Goal: Task Accomplishment & Management: Complete application form

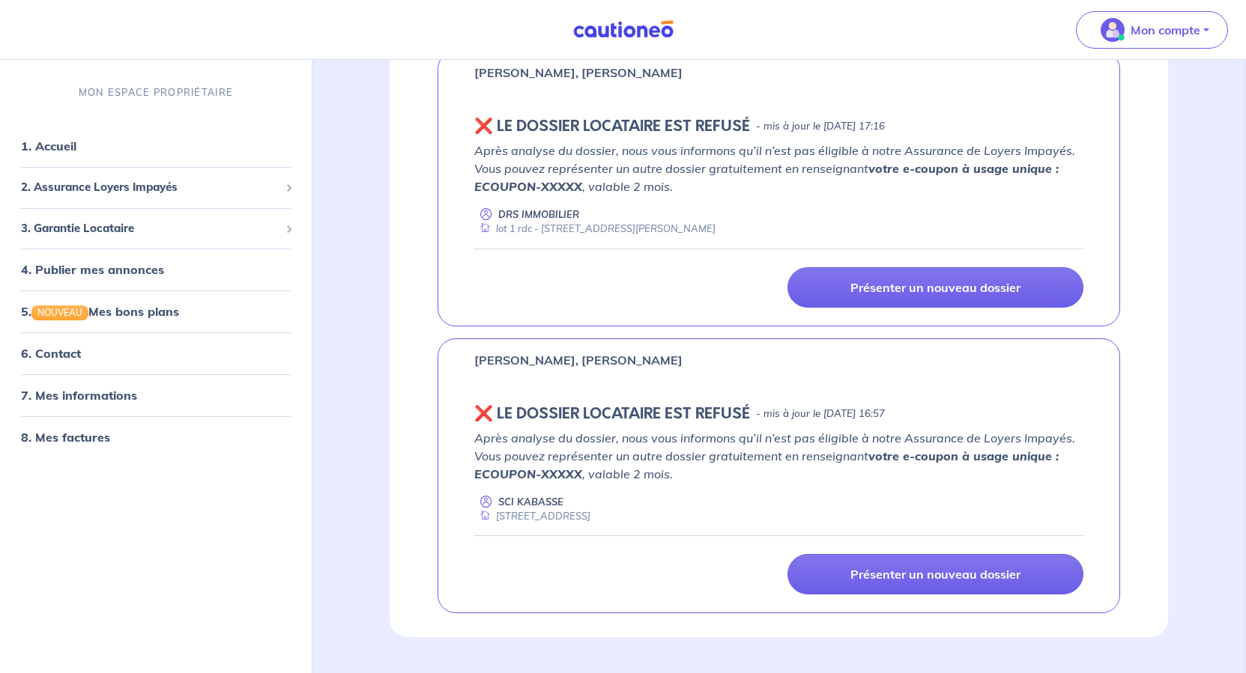
scroll to position [4720, 0]
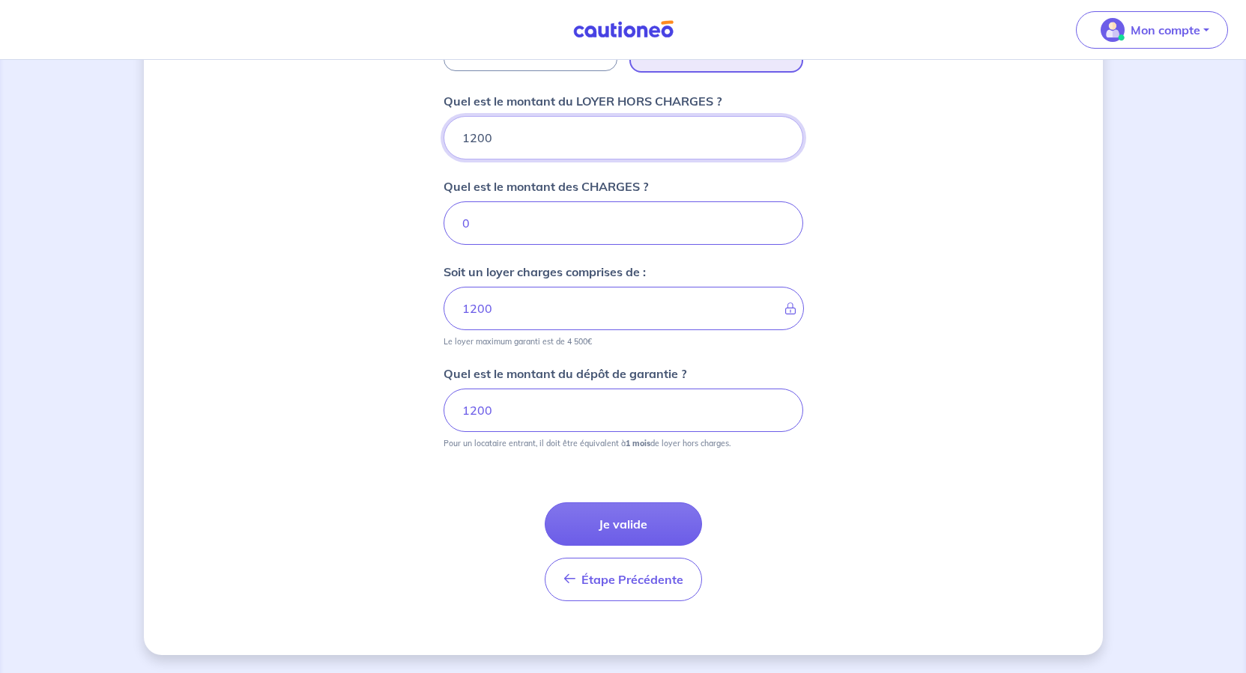
scroll to position [854, 0]
click at [635, 503] on button "Je valide" at bounding box center [623, 524] width 157 height 43
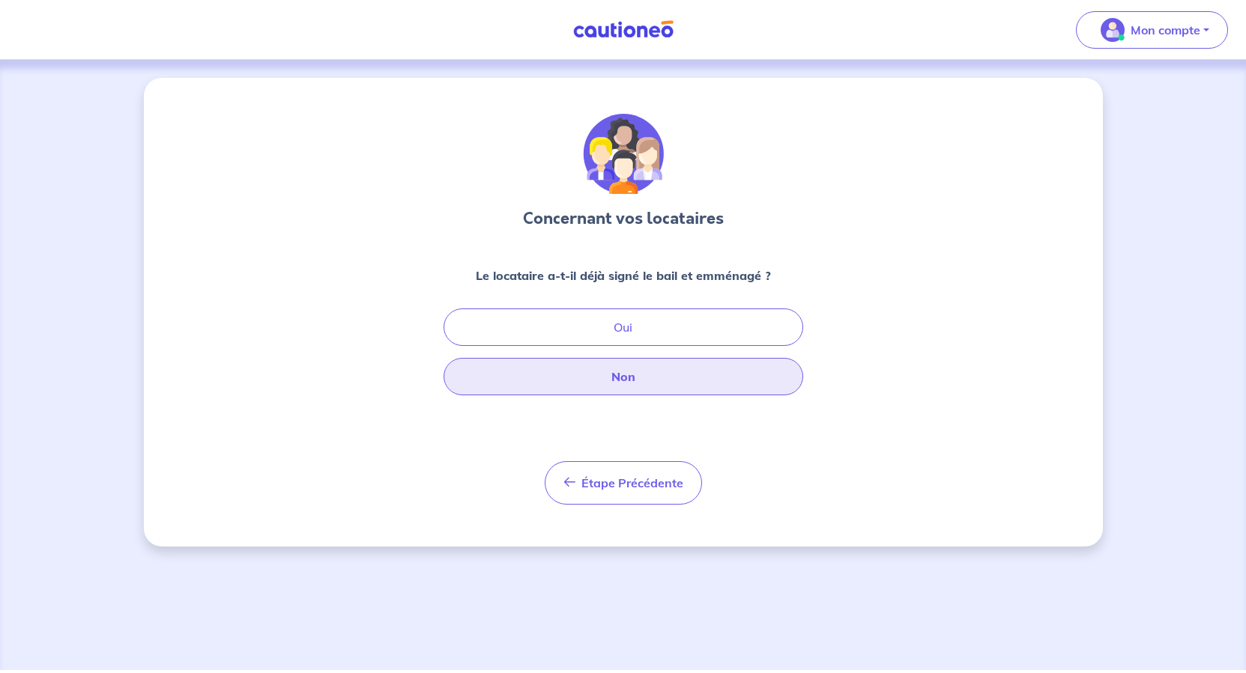
click at [646, 396] on button "Non" at bounding box center [623, 376] width 360 height 37
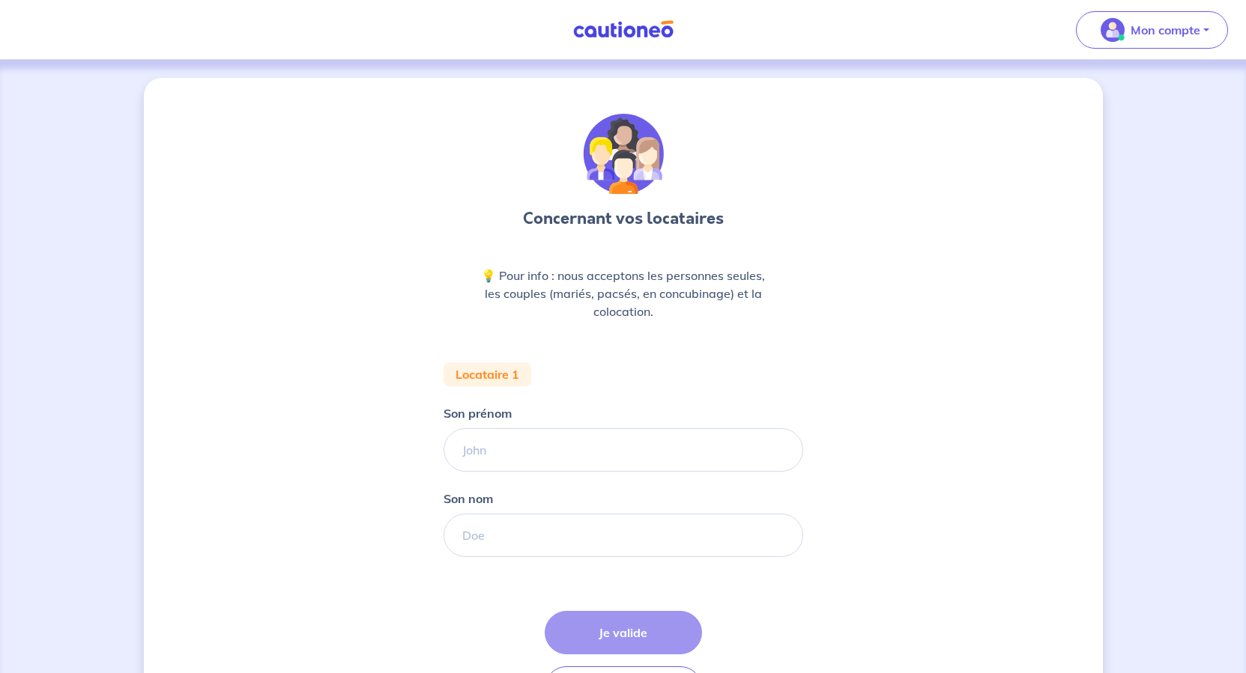
scroll to position [225, 0]
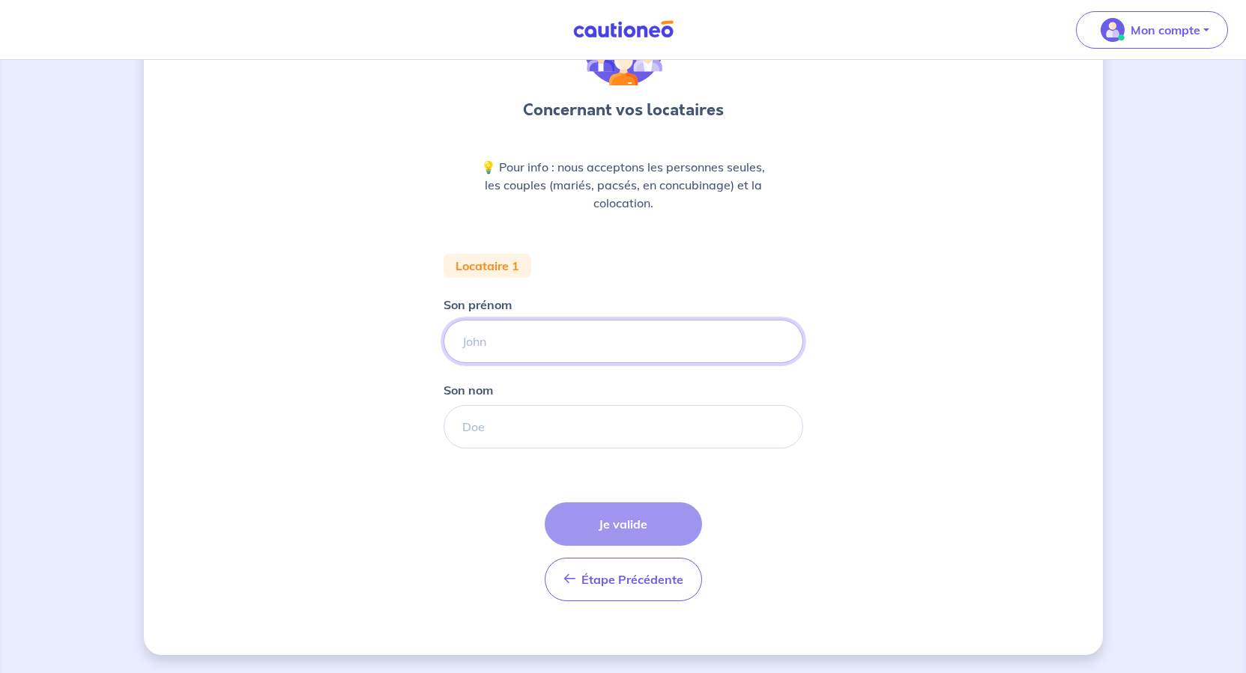
click at [502, 327] on input "Son prénom" at bounding box center [623, 341] width 360 height 43
click at [452, 320] on input "Son prénom" at bounding box center [623, 341] width 360 height 43
type input "[PERSON_NAME]"
click at [478, 417] on input "Son nom" at bounding box center [623, 426] width 360 height 43
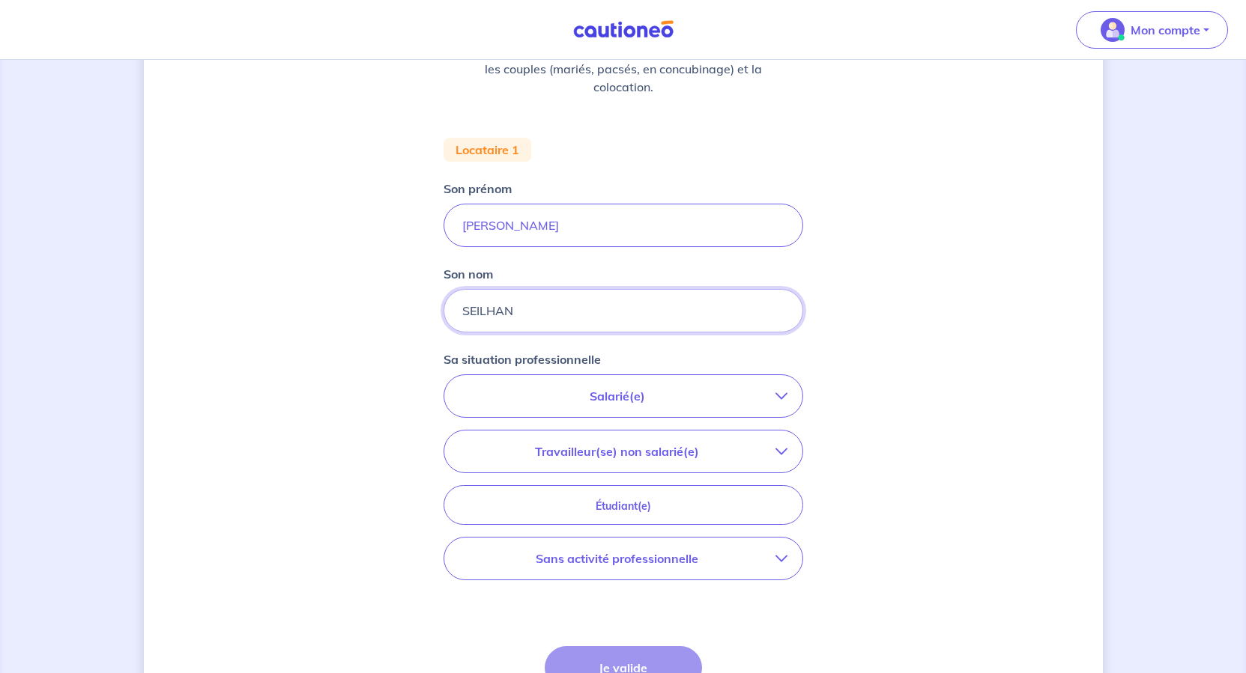
scroll to position [300, 0]
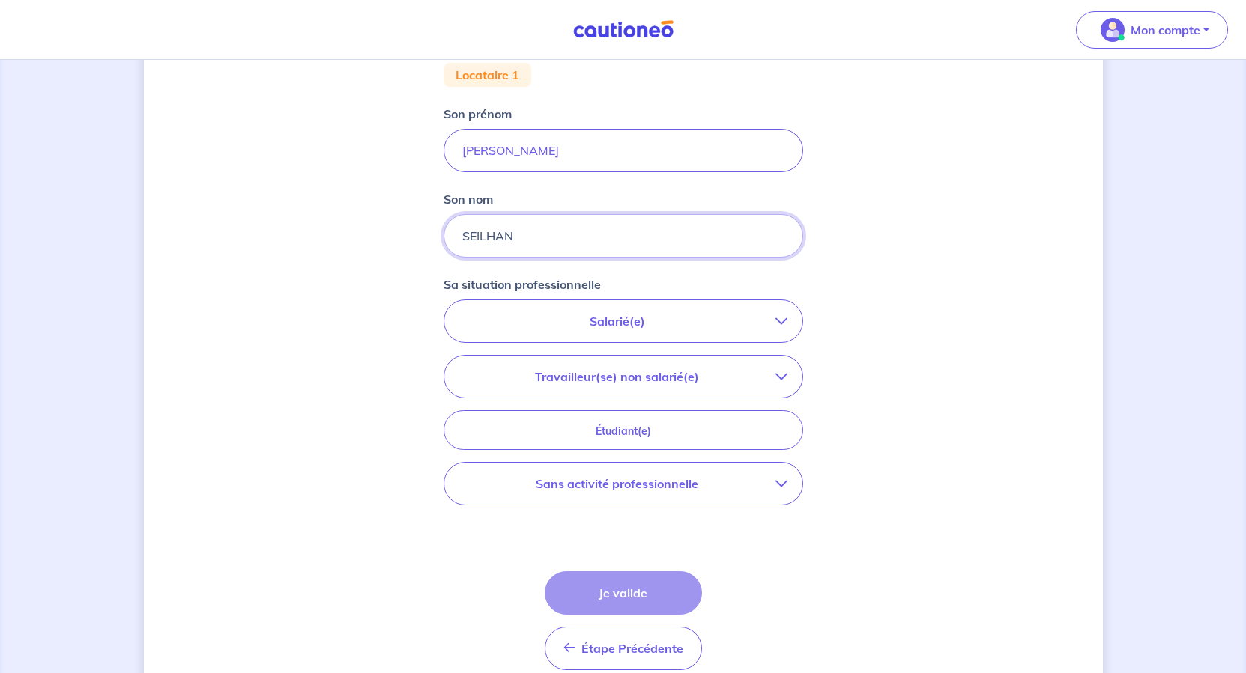
type input "SEILHAN"
click at [787, 327] on icon "button" at bounding box center [781, 321] width 12 height 12
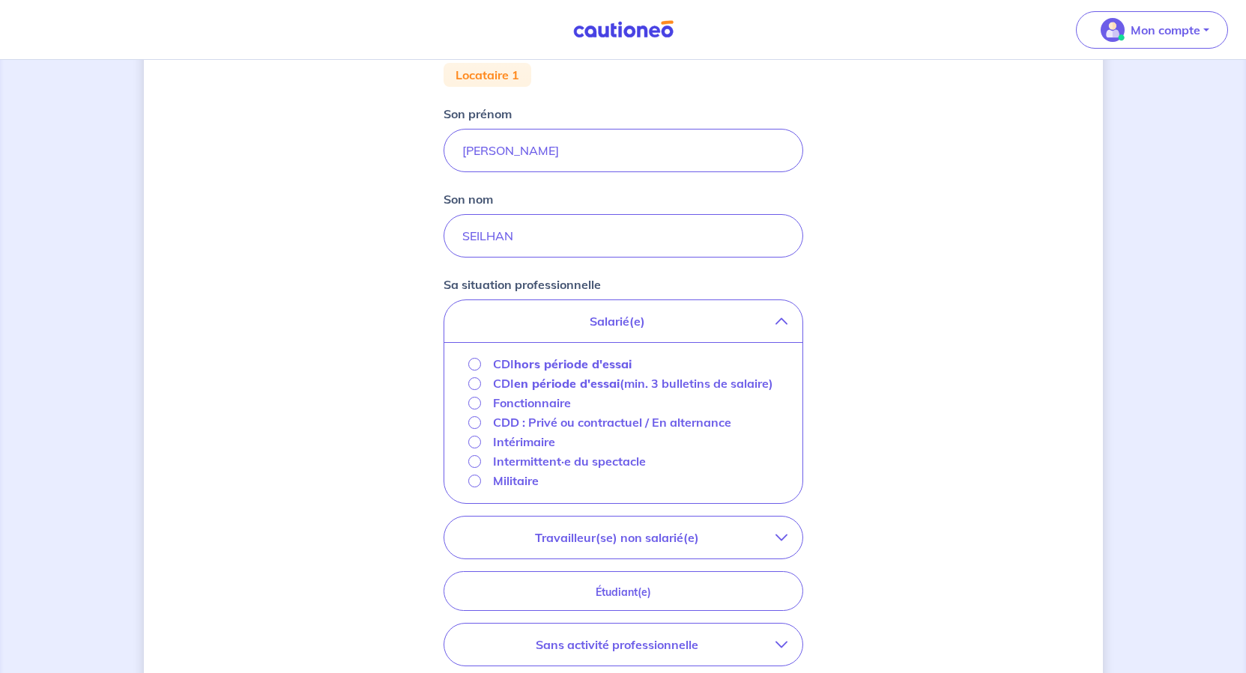
click at [514, 372] on strong "hors période d'essai" at bounding box center [573, 364] width 118 height 15
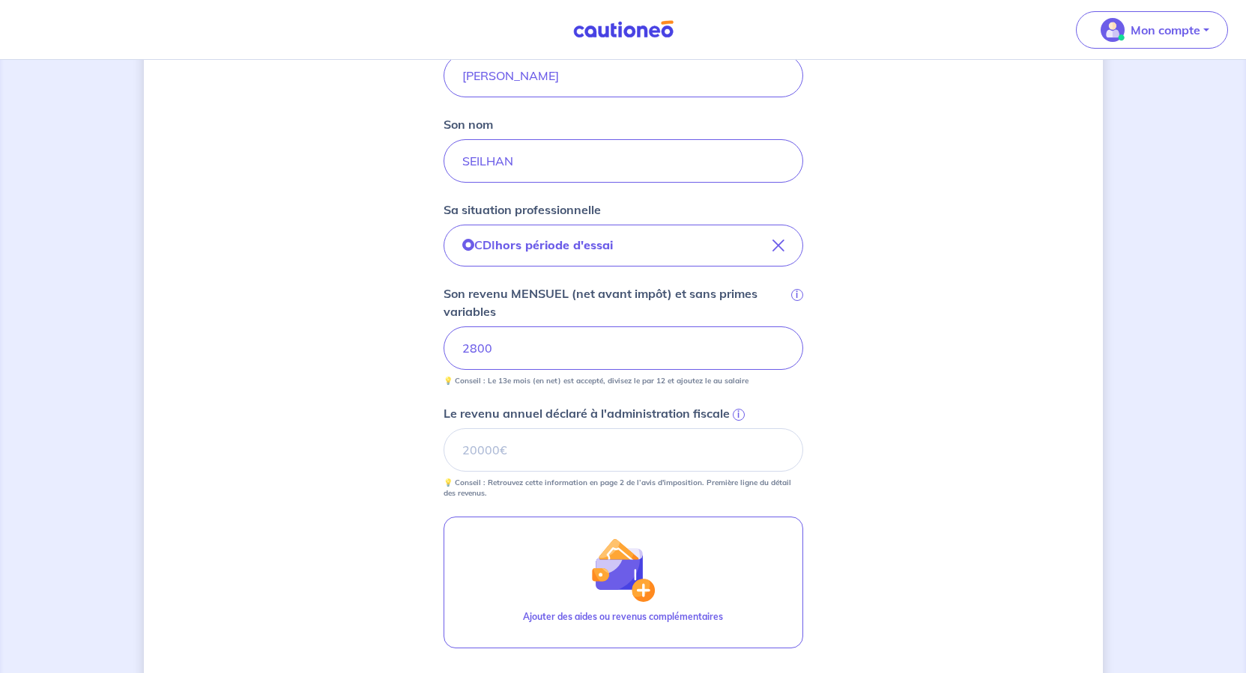
scroll to position [599, 0]
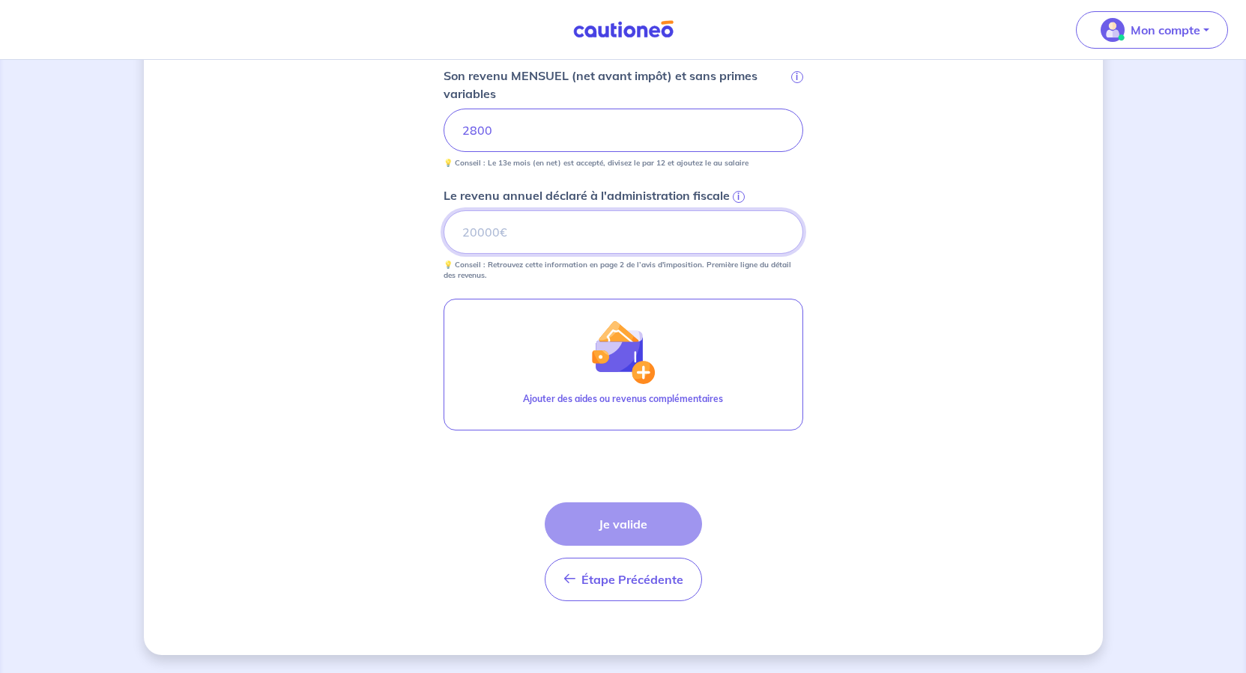
click at [563, 254] on input "Le revenu annuel déclaré à l'administration fiscale i" at bounding box center [623, 232] width 360 height 43
type input "30404"
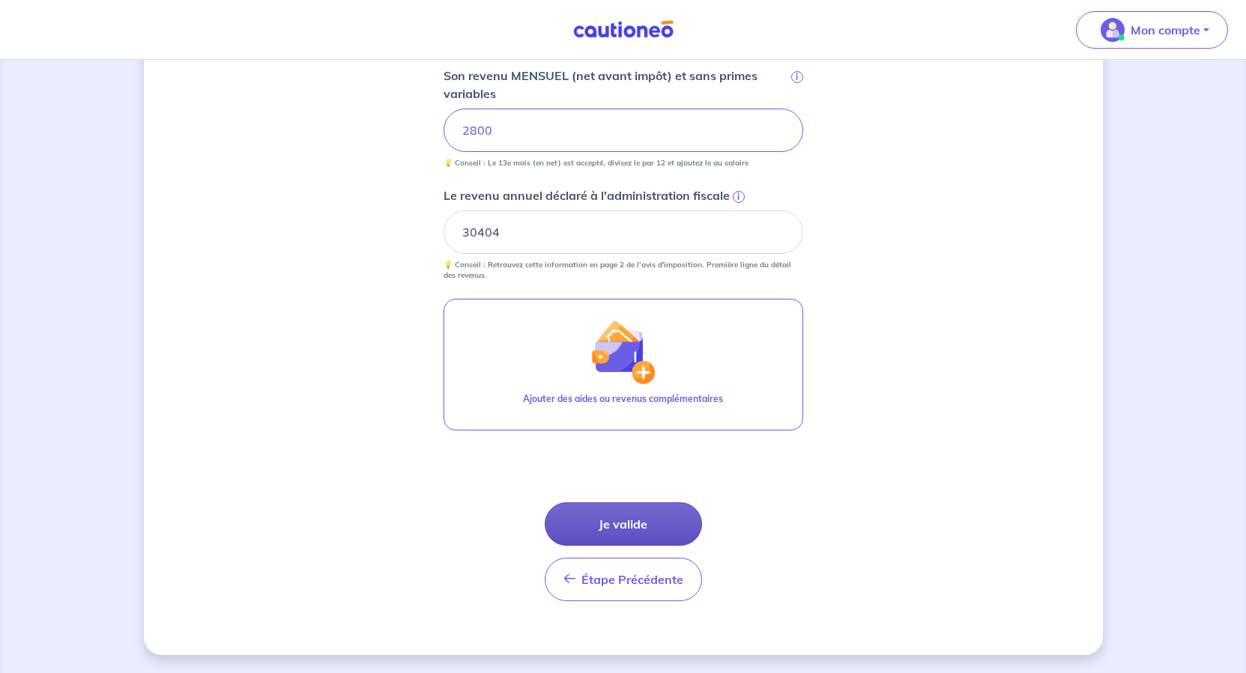
click at [653, 503] on button "Je valide" at bounding box center [623, 524] width 157 height 43
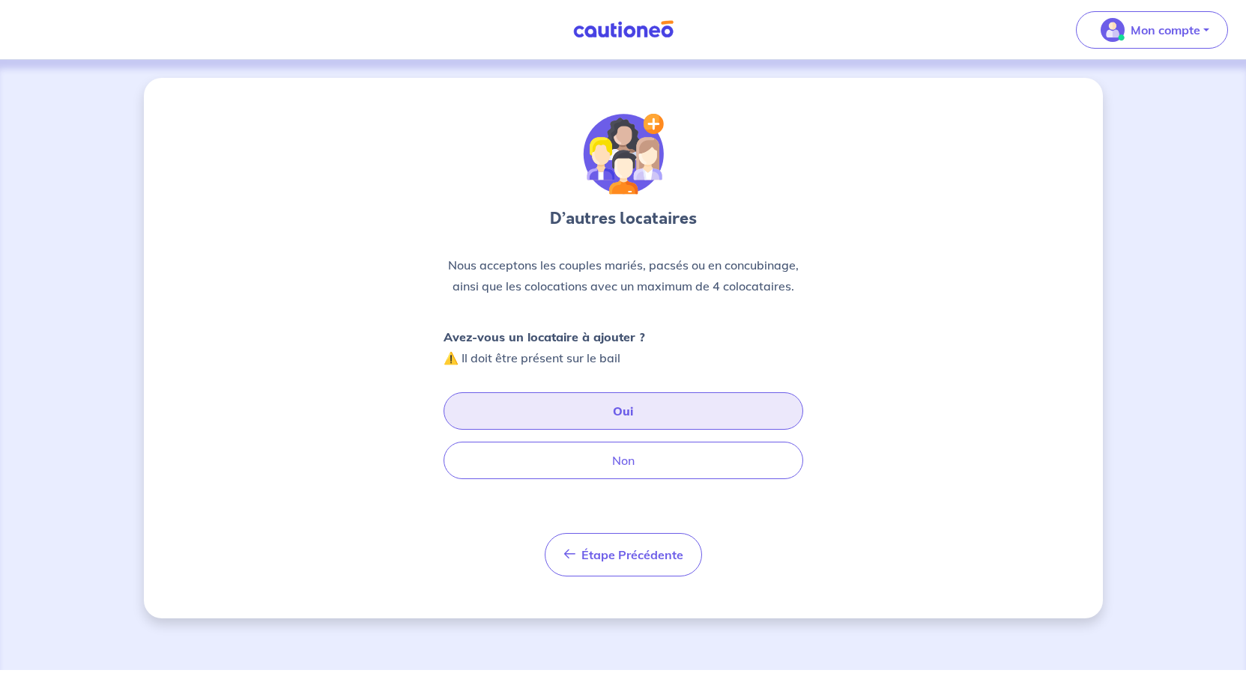
click at [651, 430] on button "Oui" at bounding box center [623, 411] width 360 height 37
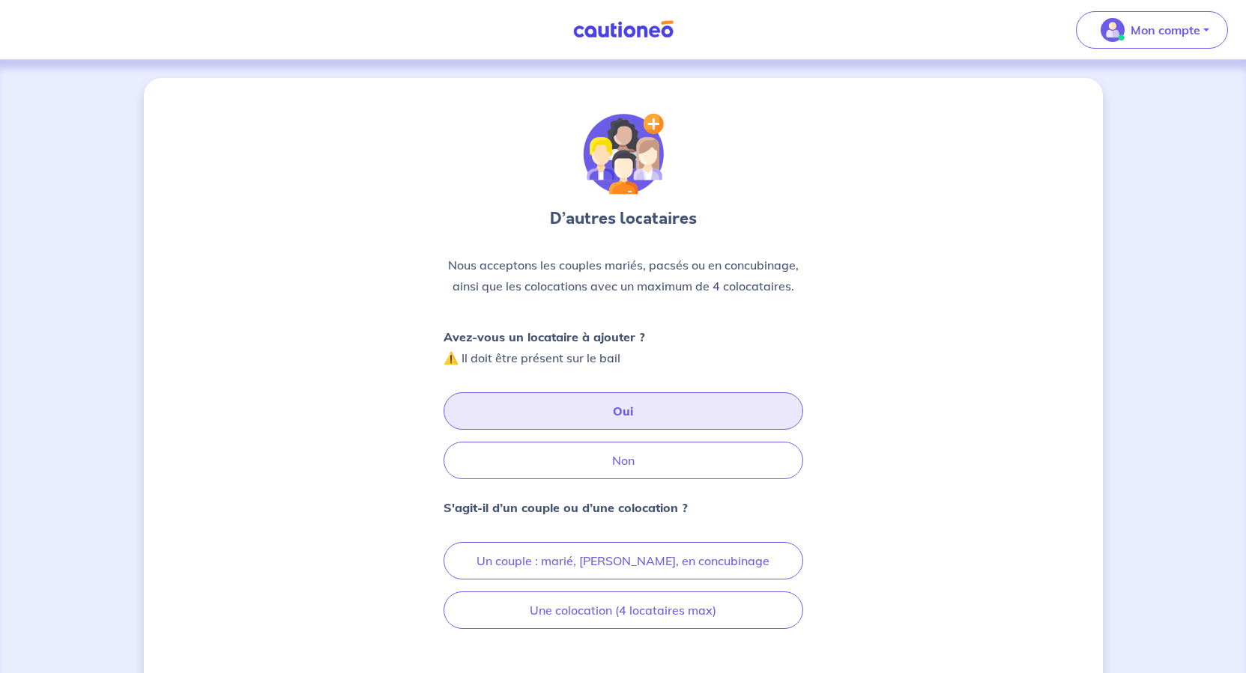
scroll to position [225, 0]
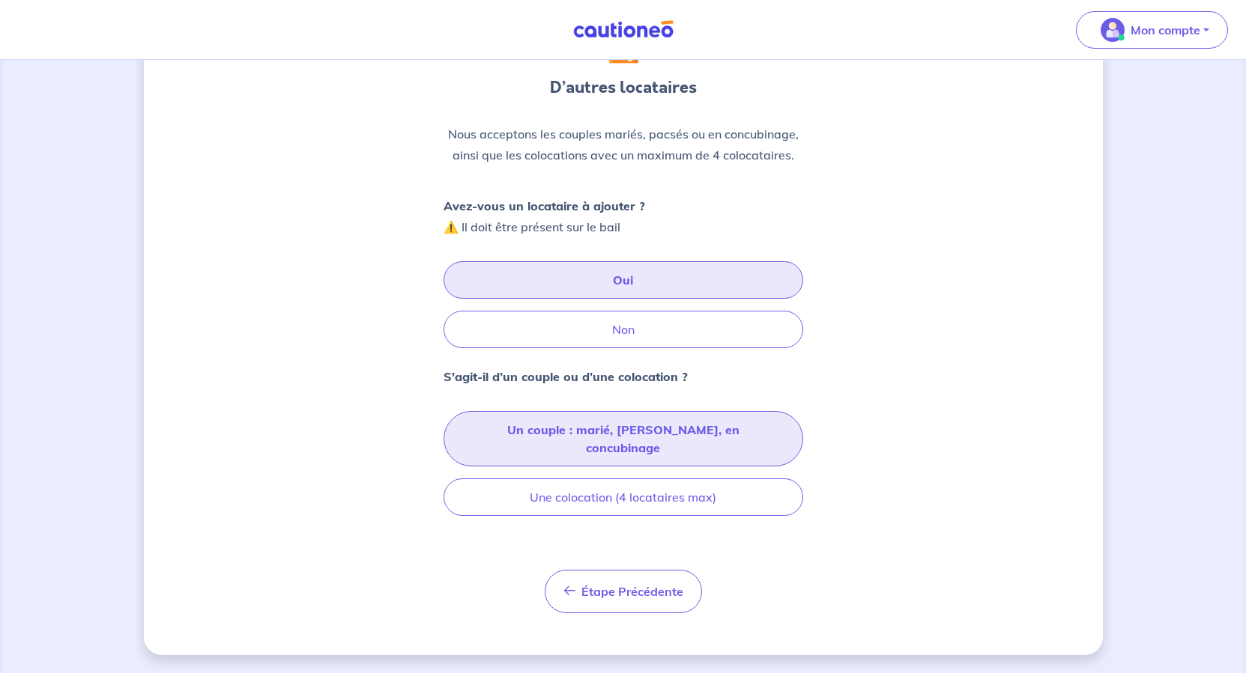
click at [624, 461] on button "Un couple : marié, [PERSON_NAME], en concubinage" at bounding box center [623, 438] width 360 height 55
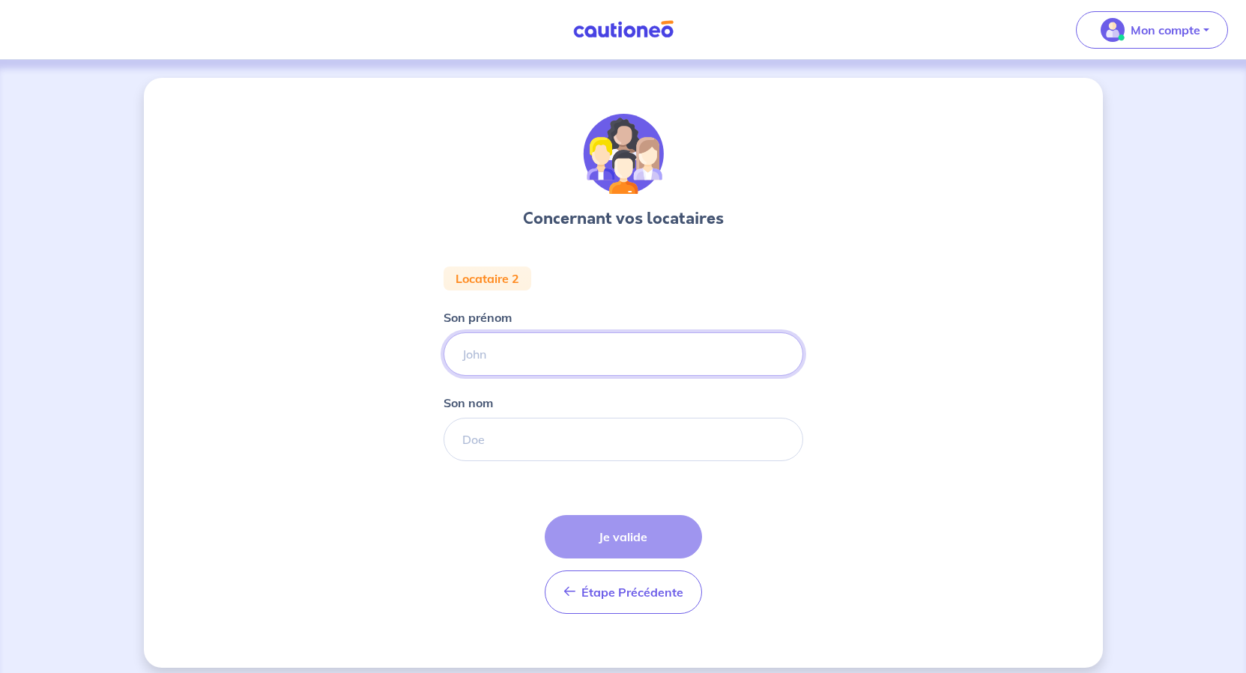
click at [521, 376] on input "Son prénom" at bounding box center [623, 354] width 360 height 43
type input "[PERSON_NAME]"
click at [506, 461] on input "Son nom" at bounding box center [623, 439] width 360 height 43
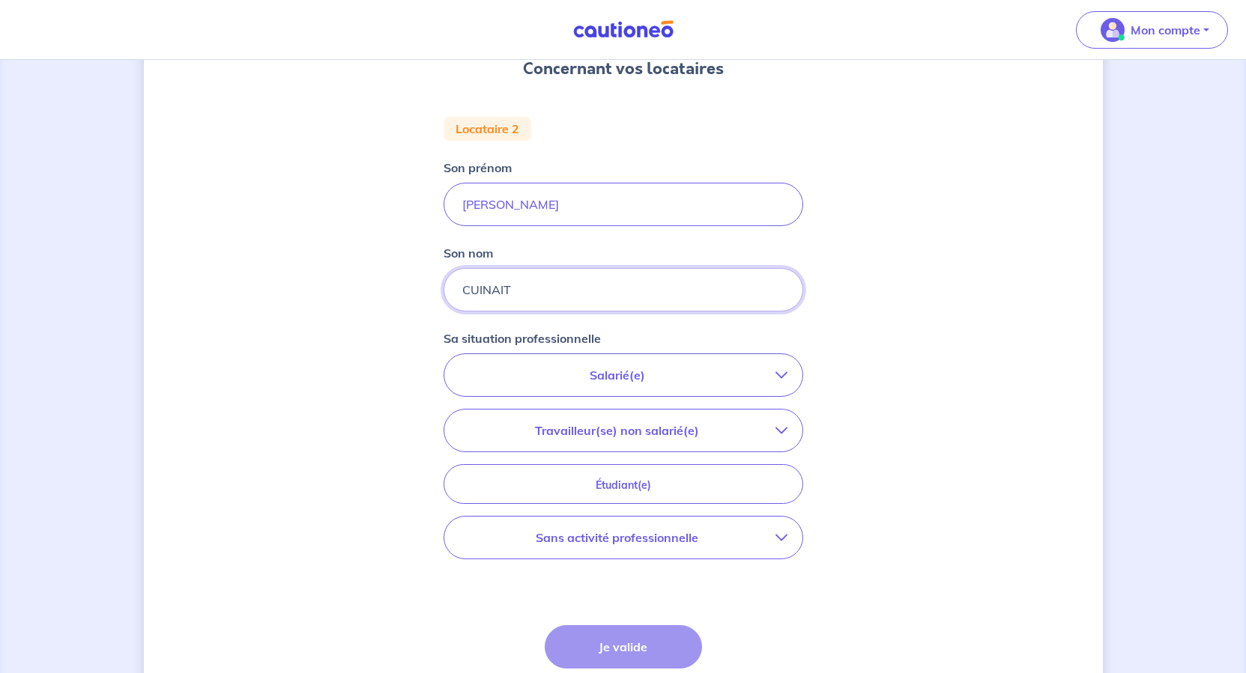
scroll to position [225, 0]
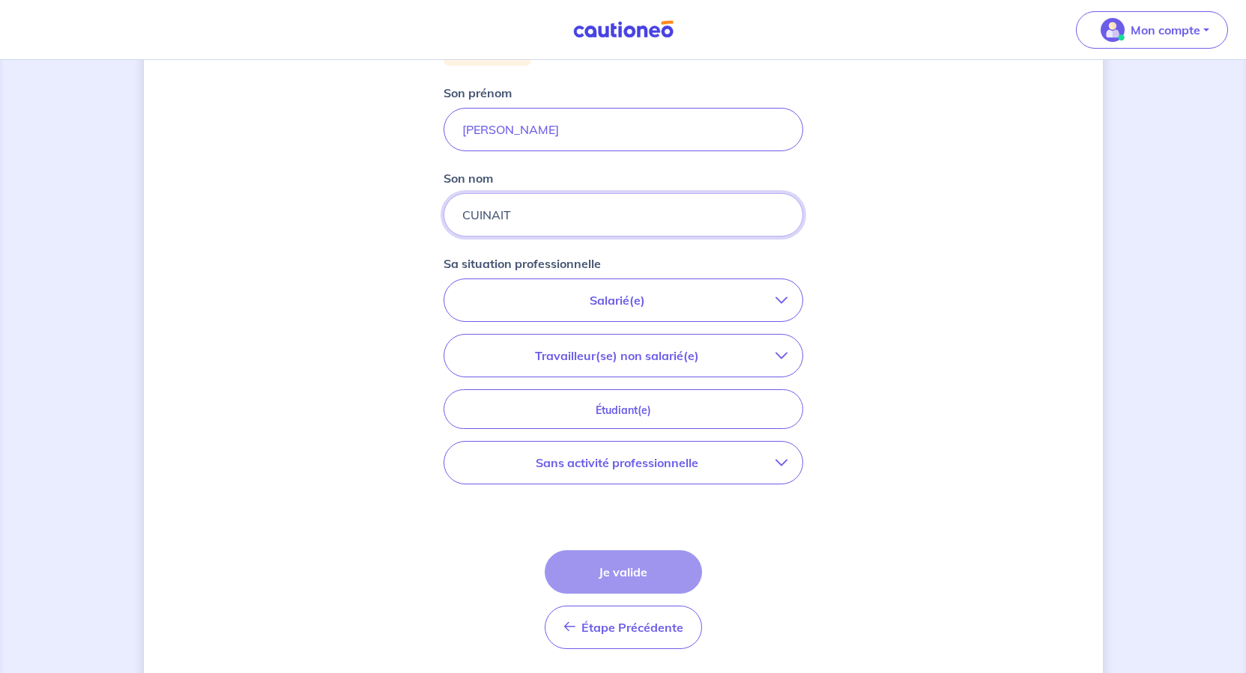
type input "CUINAIT"
click at [748, 309] on p "Salarié(e)" at bounding box center [617, 300] width 316 height 18
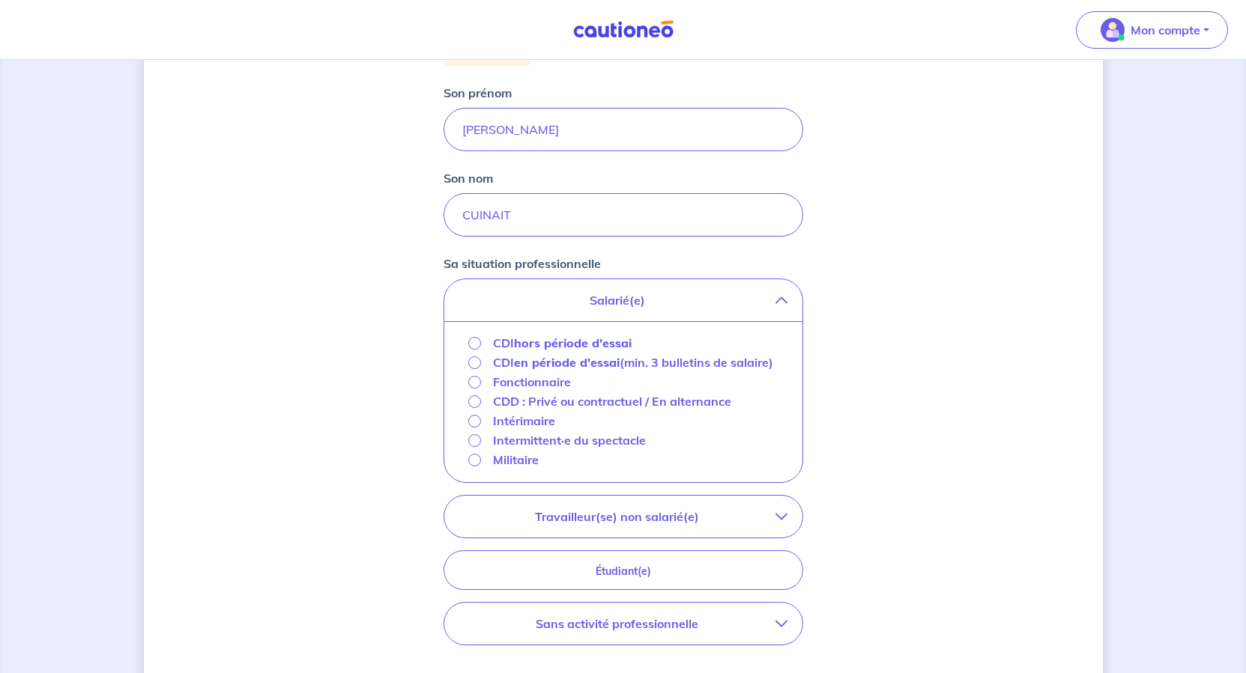
click at [590, 351] on strong "hors période d'essai" at bounding box center [573, 343] width 118 height 15
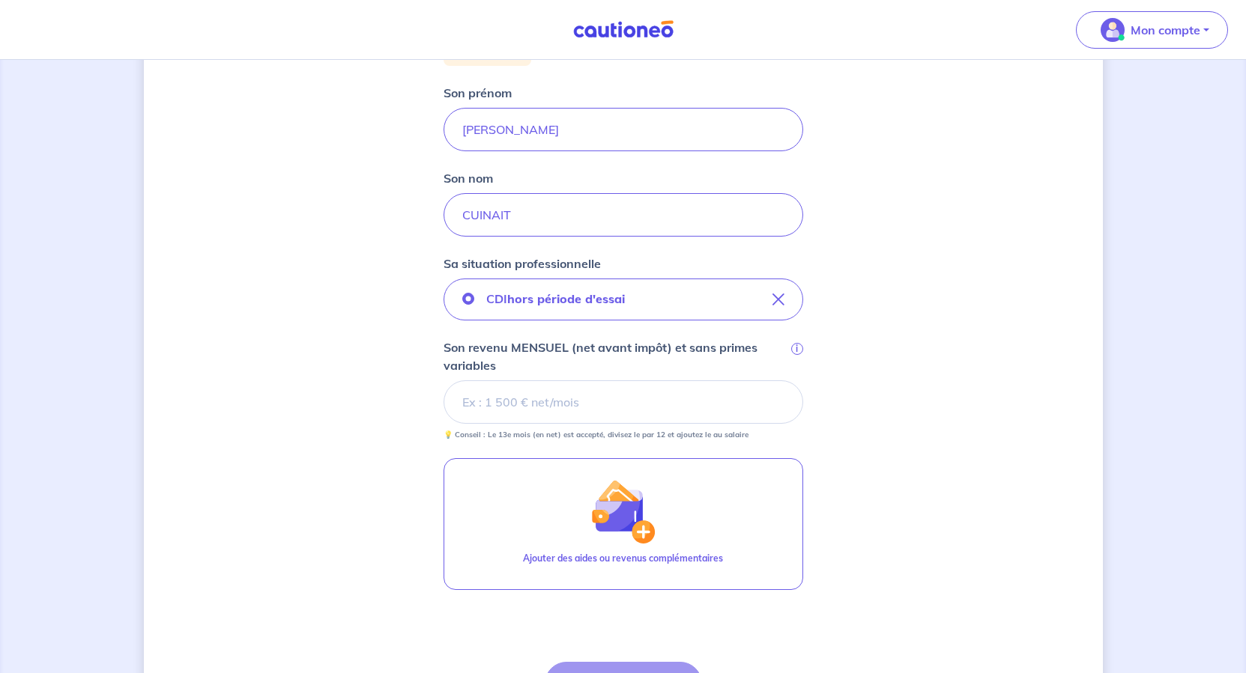
scroll to position [375, 0]
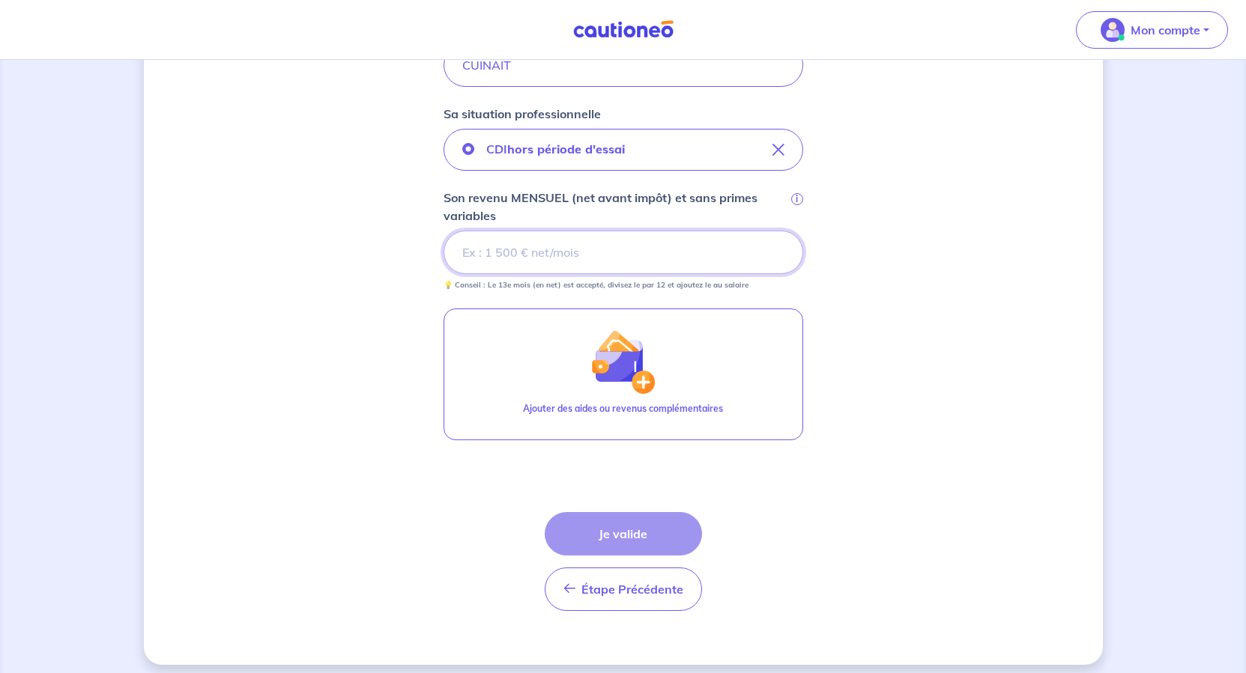
click at [552, 274] on input "Son revenu MENSUEL (net avant impôt) et sans primes variables i" at bounding box center [623, 252] width 360 height 43
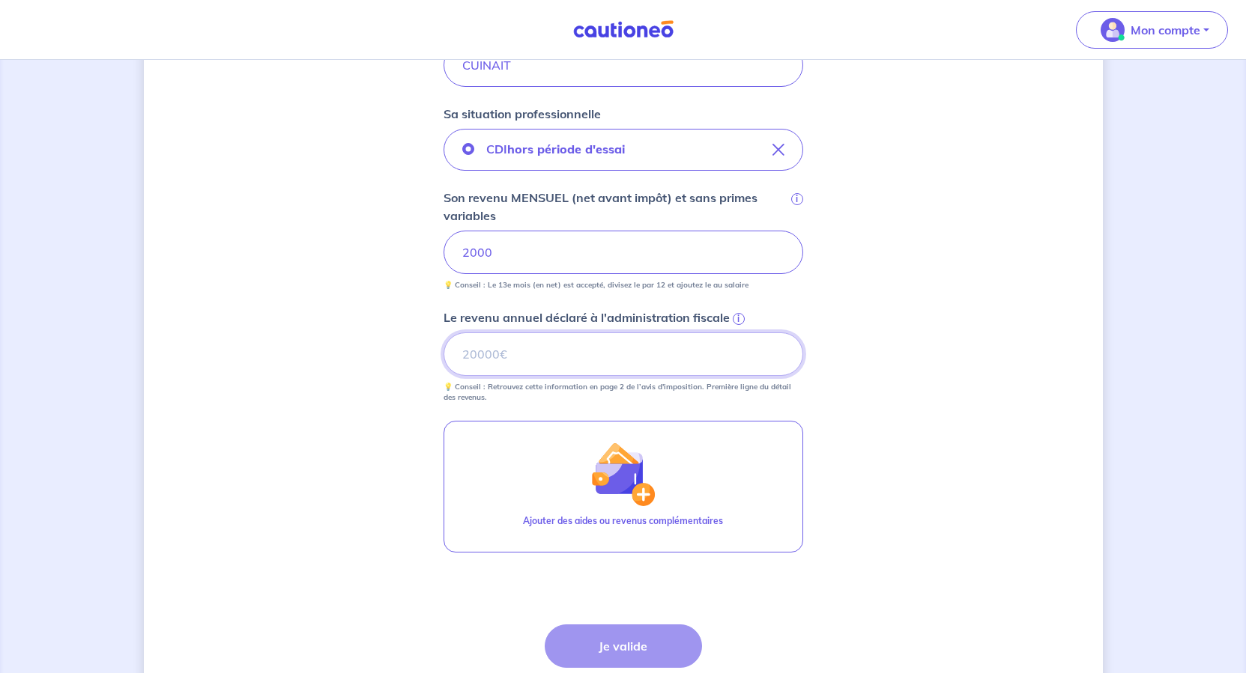
click at [567, 376] on input "Le revenu annuel déclaré à l'administration fiscale i" at bounding box center [623, 354] width 360 height 43
type input "31627"
click at [1000, 530] on div "Concernant vos locataires Locataire 2 Son prénom [PERSON_NAME] nom CUINAIT Sa s…" at bounding box center [623, 240] width 959 height 1074
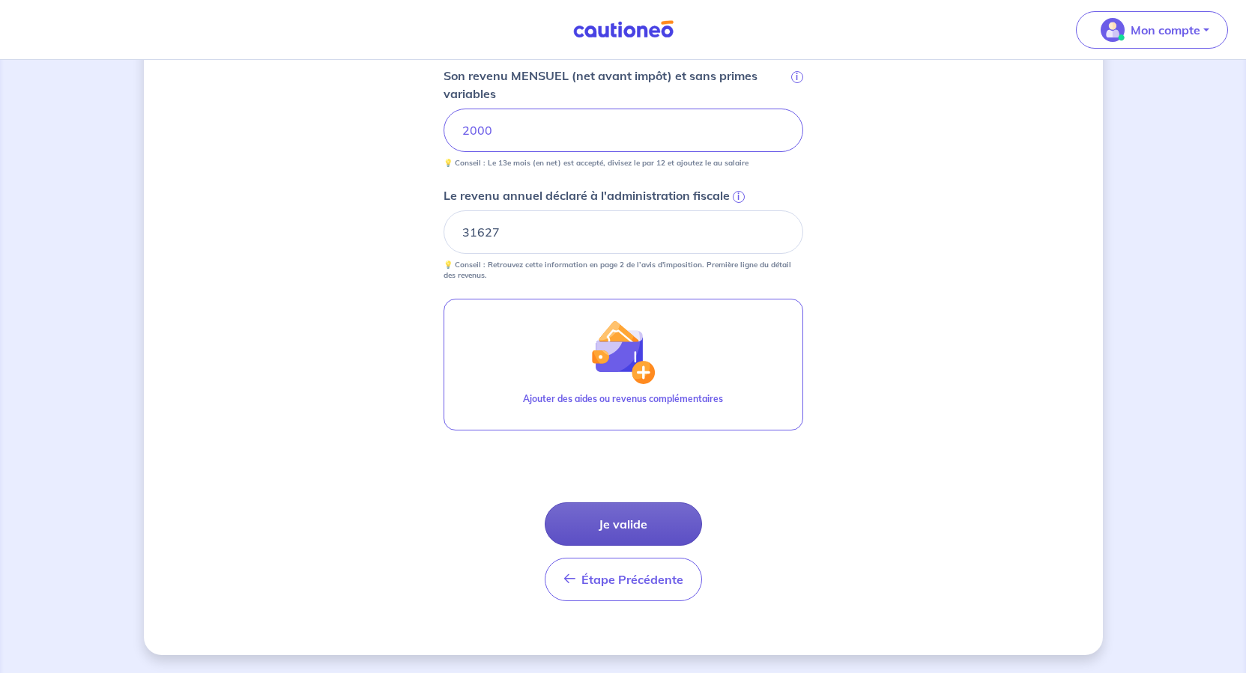
click at [666, 546] on button "Je valide" at bounding box center [623, 524] width 157 height 43
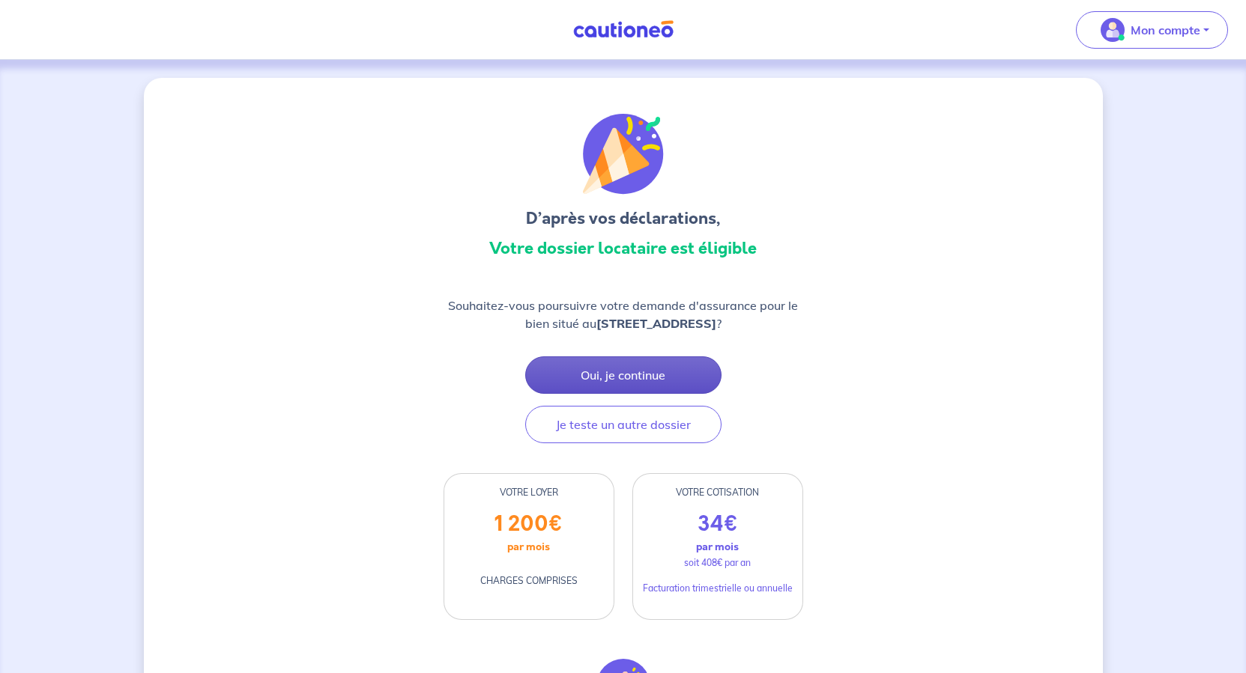
click at [632, 394] on button "Oui, je continue" at bounding box center [623, 375] width 196 height 37
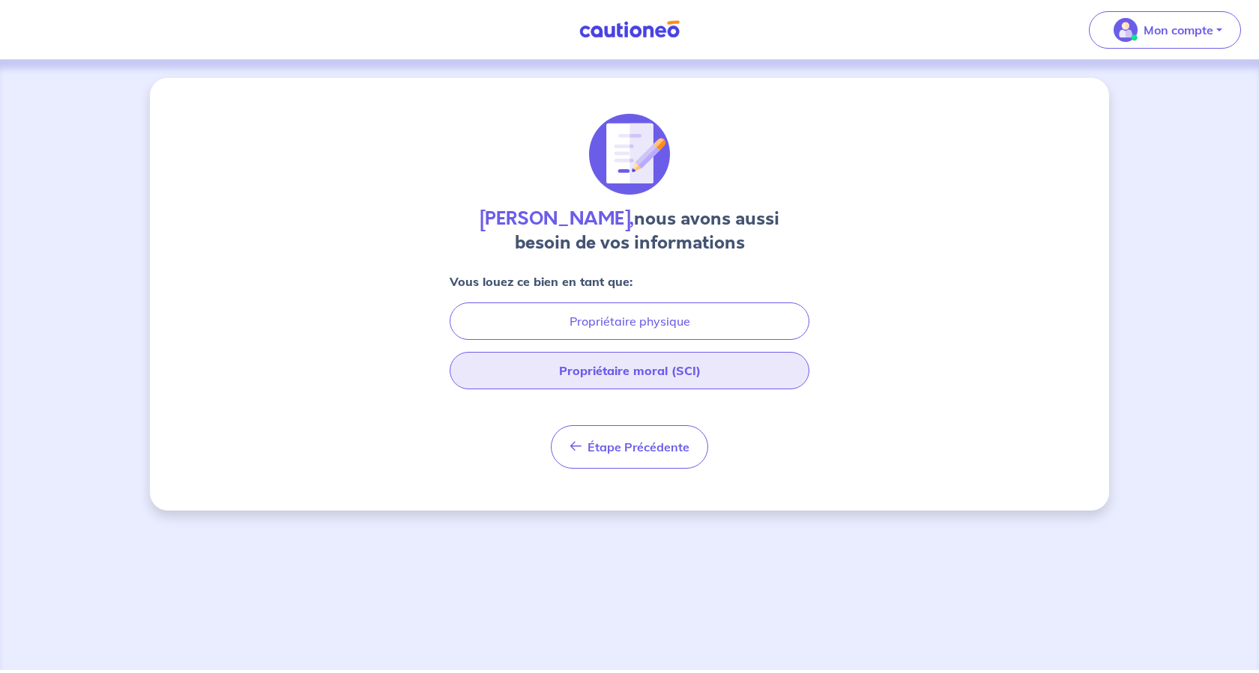
click at [688, 390] on button "Propriétaire moral (SCI)" at bounding box center [629, 370] width 360 height 37
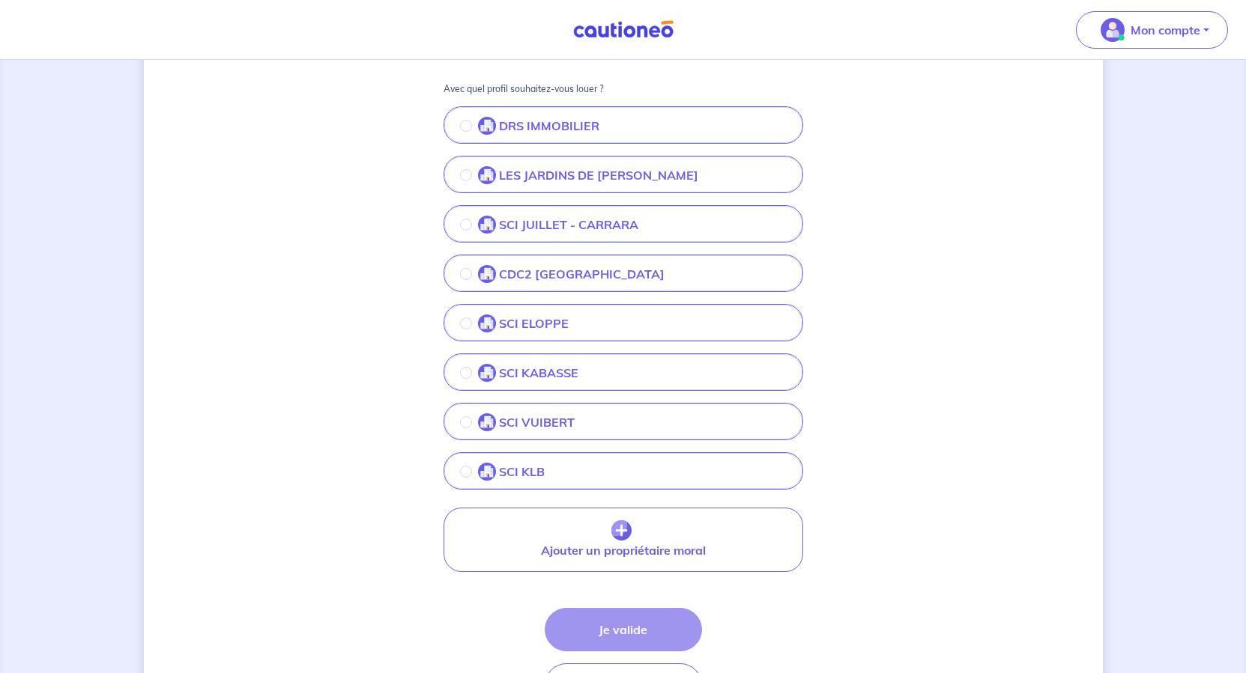
scroll to position [300, 0]
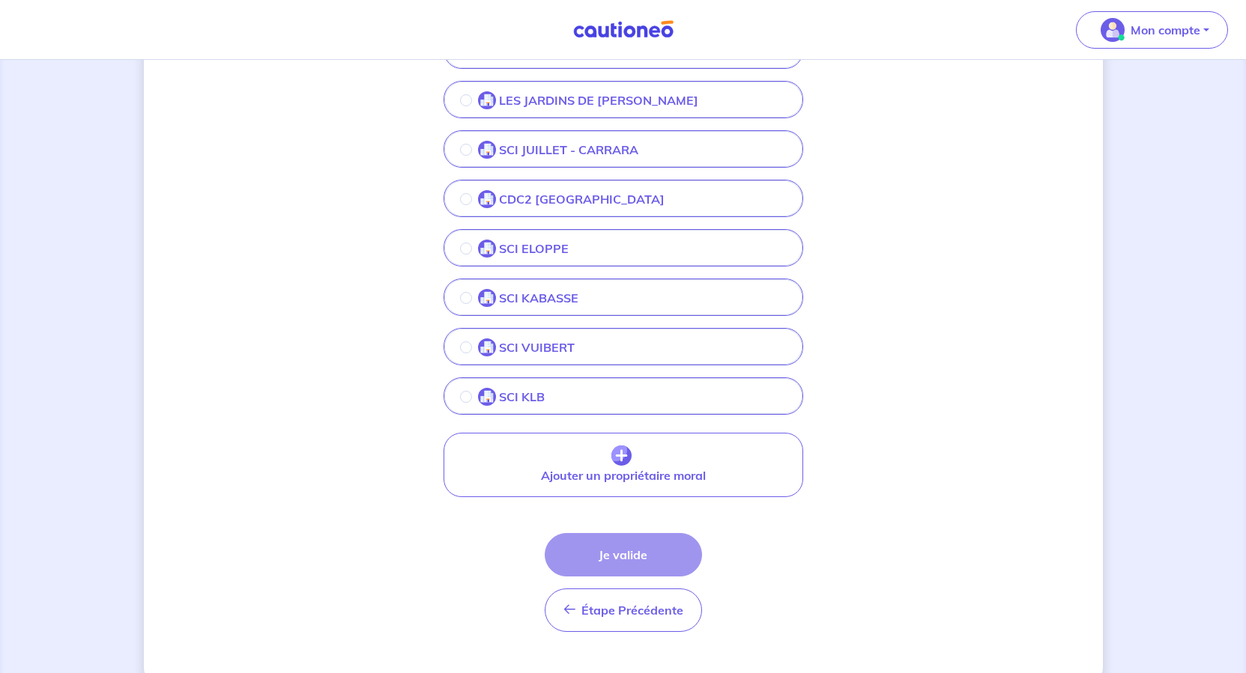
click at [478, 406] on label "SCI KLB" at bounding box center [511, 397] width 67 height 18
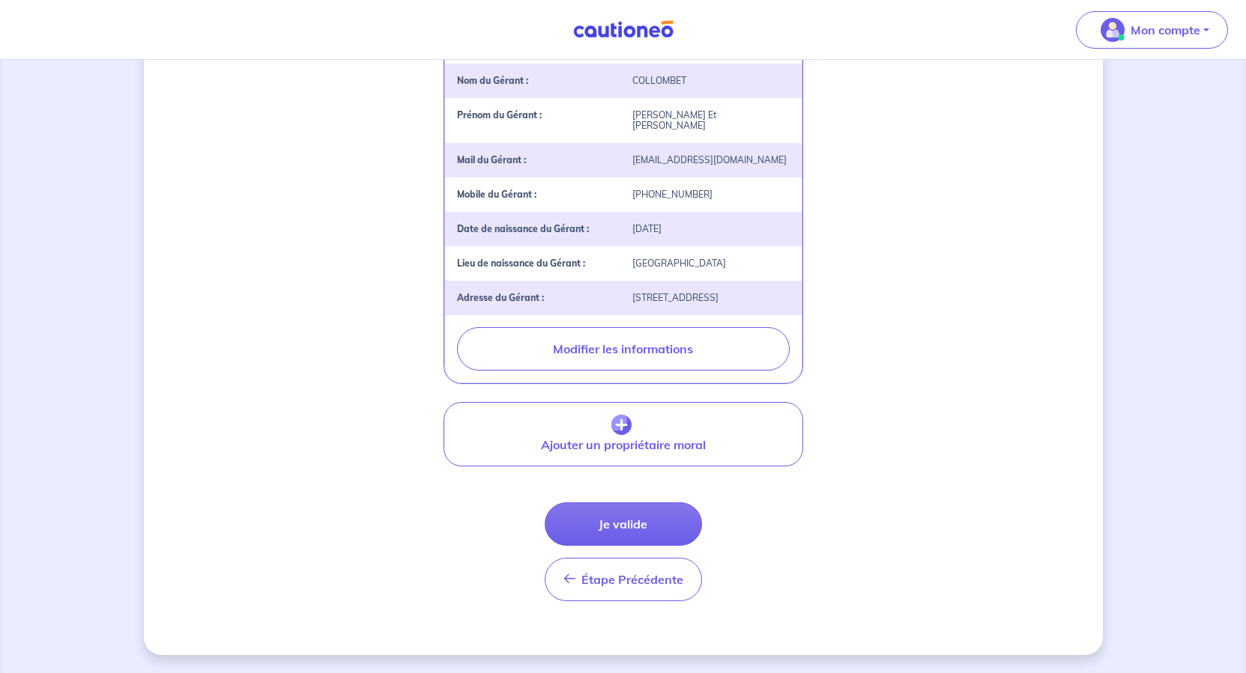
scroll to position [1034, 0]
click at [677, 503] on button "Je valide" at bounding box center [623, 524] width 157 height 43
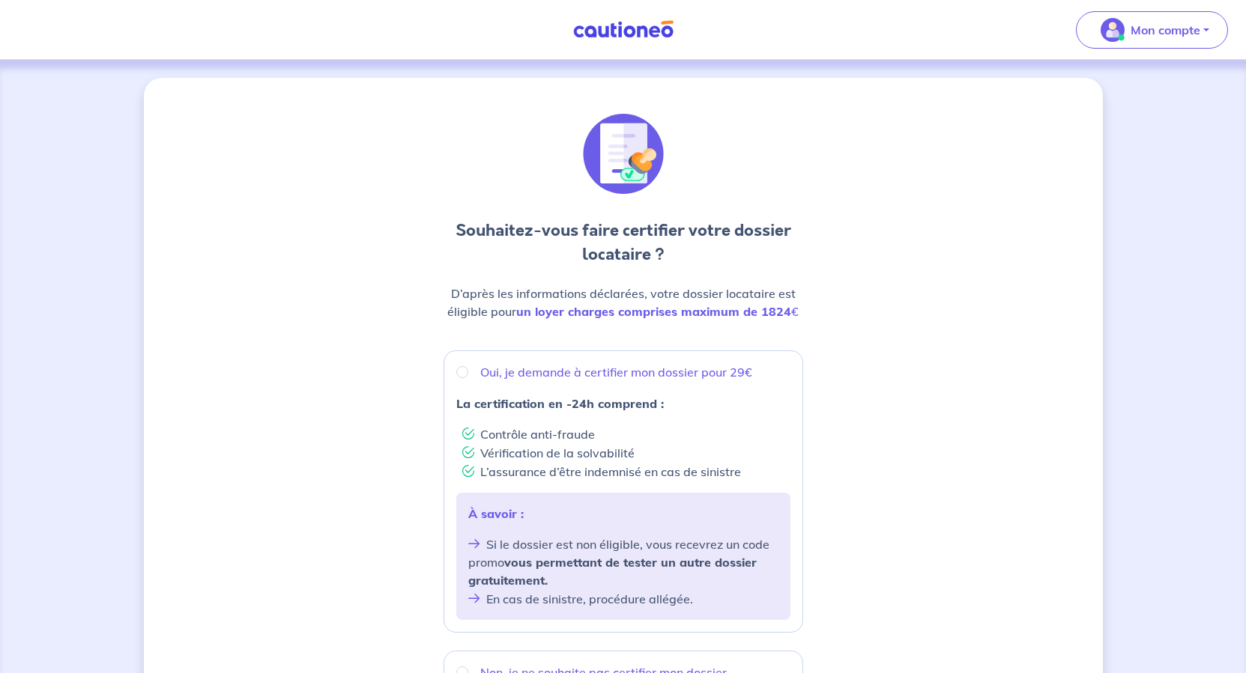
click at [635, 381] on p "Oui, je demande à certifier mon dossier pour 29€" at bounding box center [616, 372] width 272 height 18
click at [468, 378] on input "Oui, je demande à certifier mon dossier pour 29€" at bounding box center [462, 372] width 12 height 12
radio input "true"
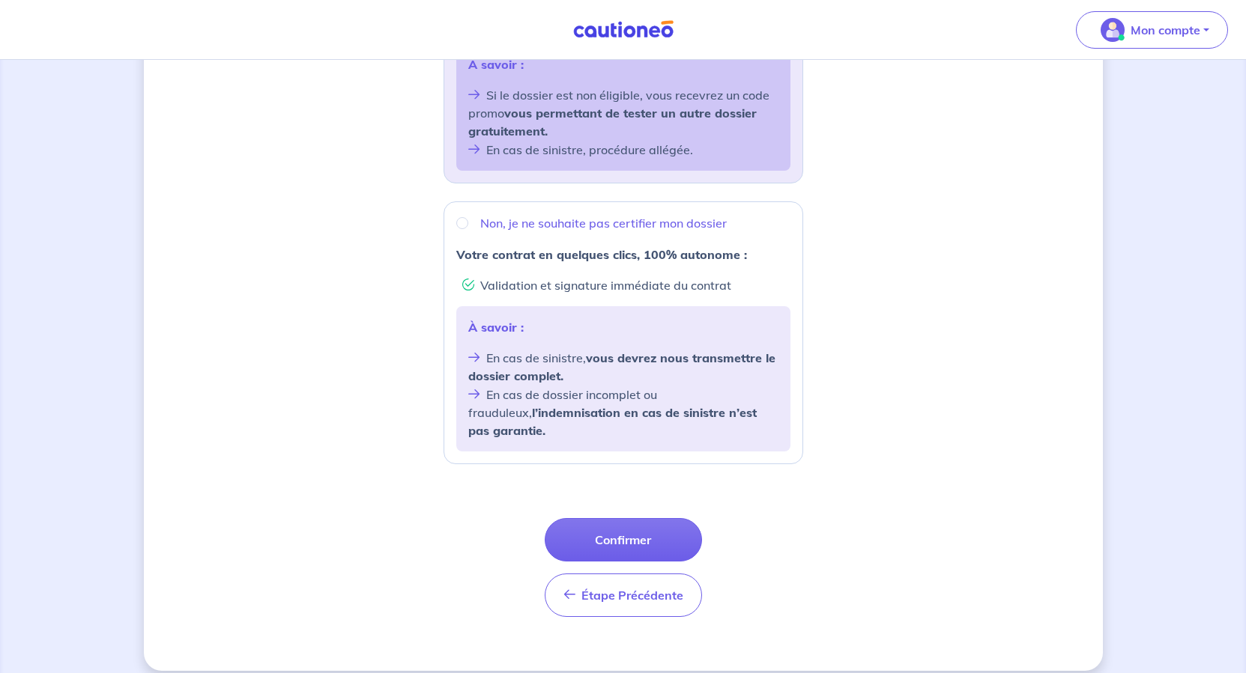
scroll to position [695, 0]
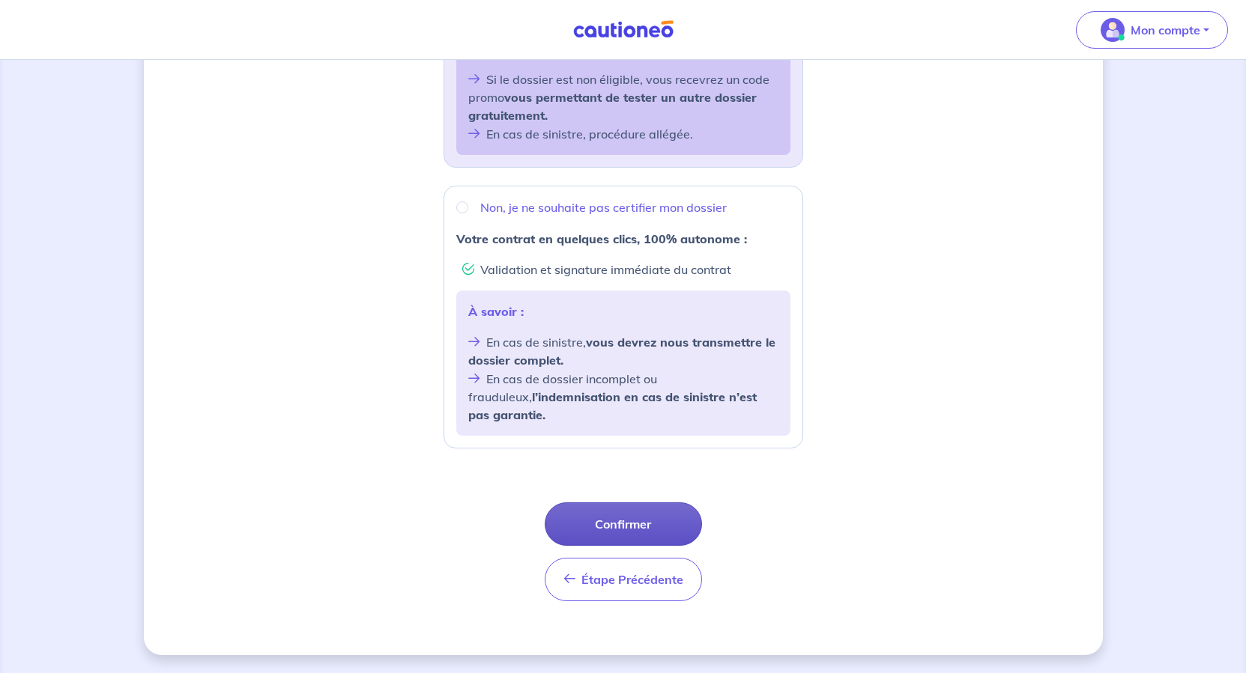
click at [670, 503] on button "Confirmer" at bounding box center [623, 524] width 157 height 43
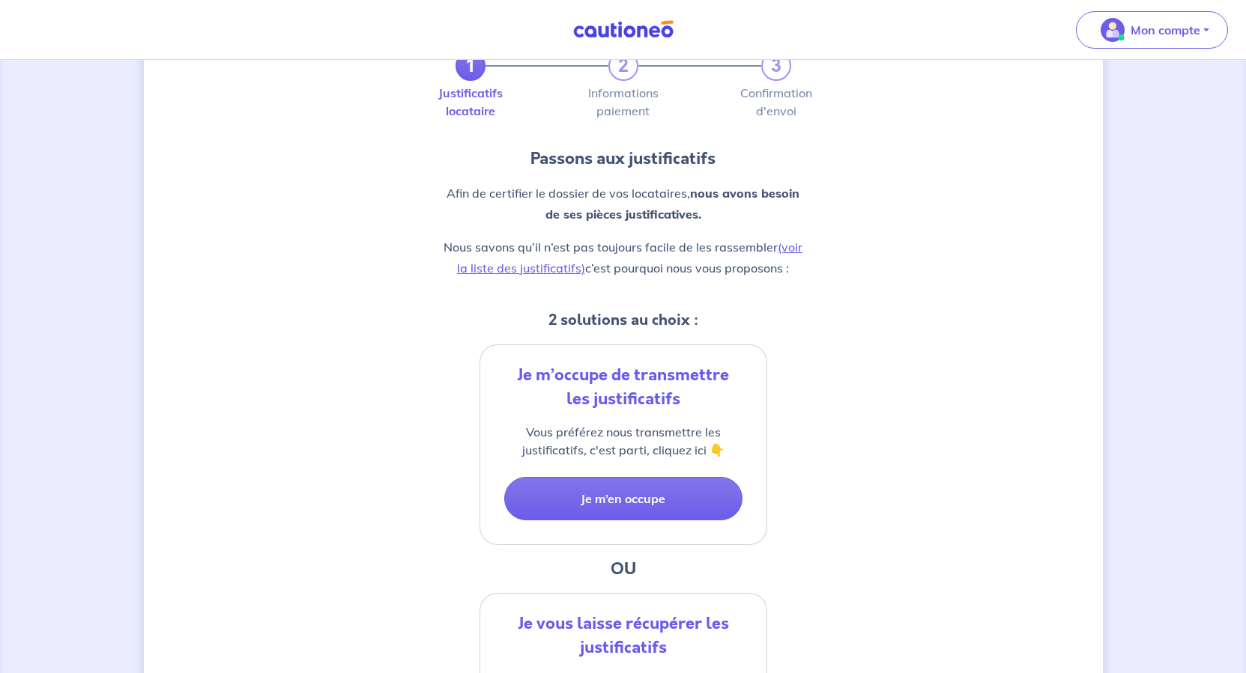
scroll to position [225, 0]
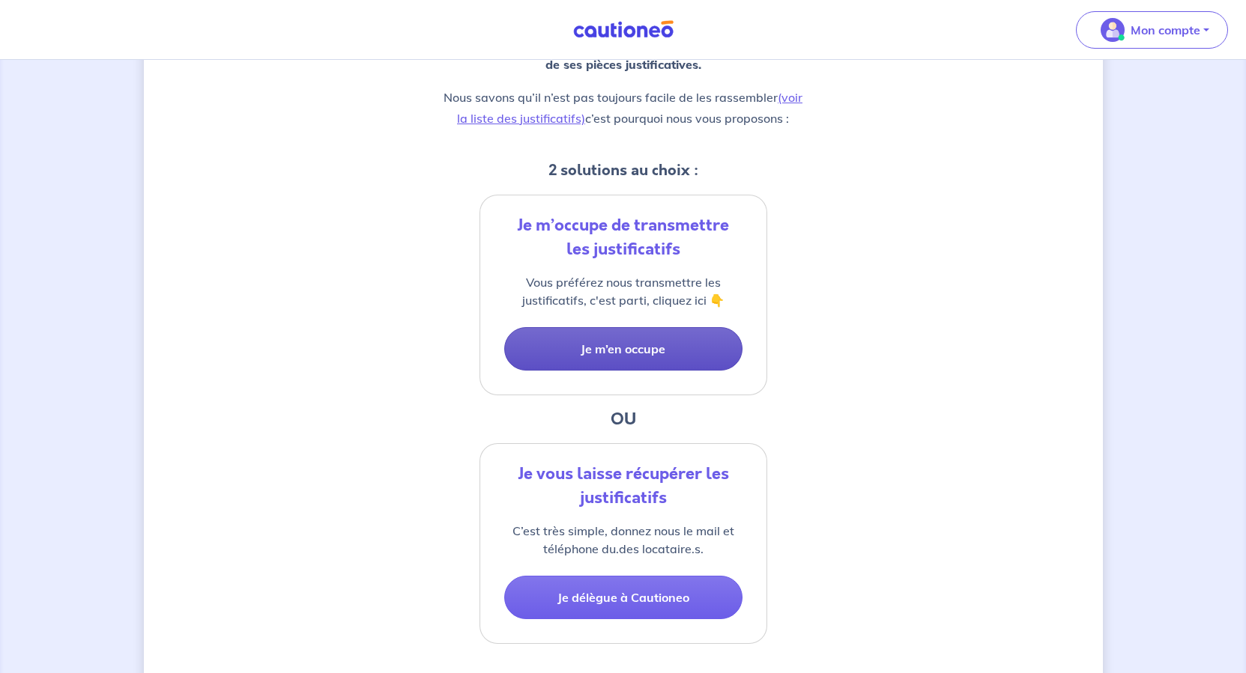
click at [658, 371] on button "Je m’en occupe" at bounding box center [623, 348] width 238 height 43
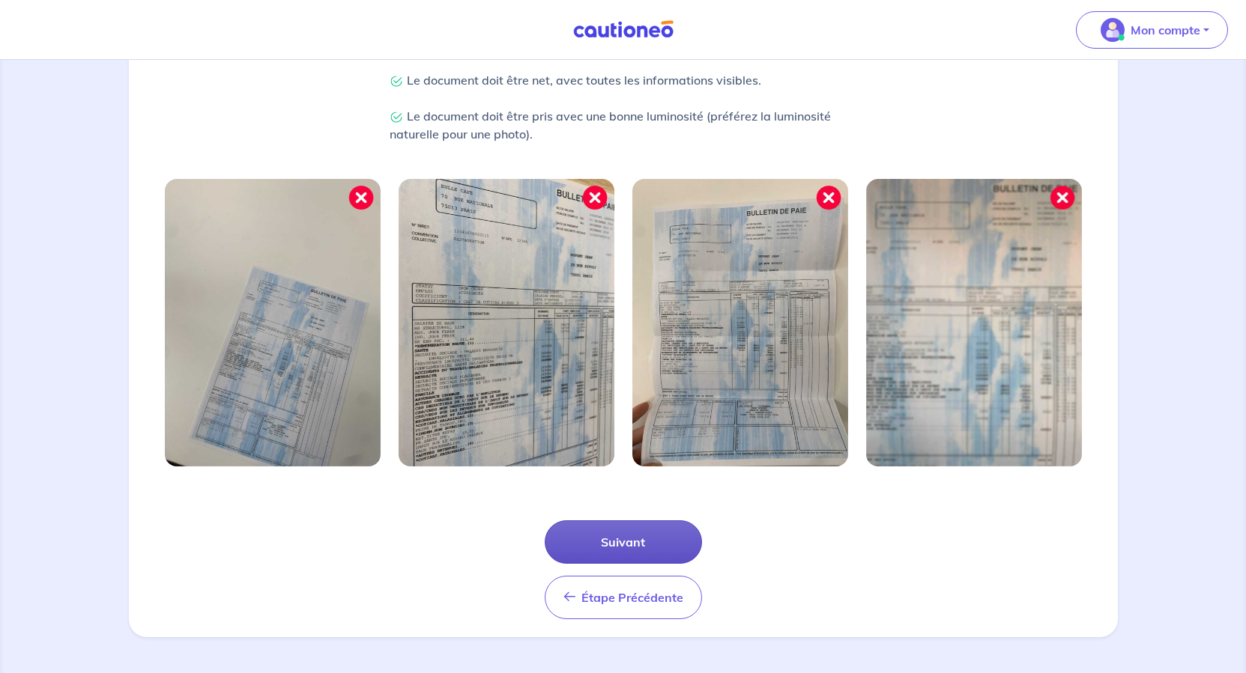
click at [660, 521] on button "Suivant" at bounding box center [623, 542] width 157 height 43
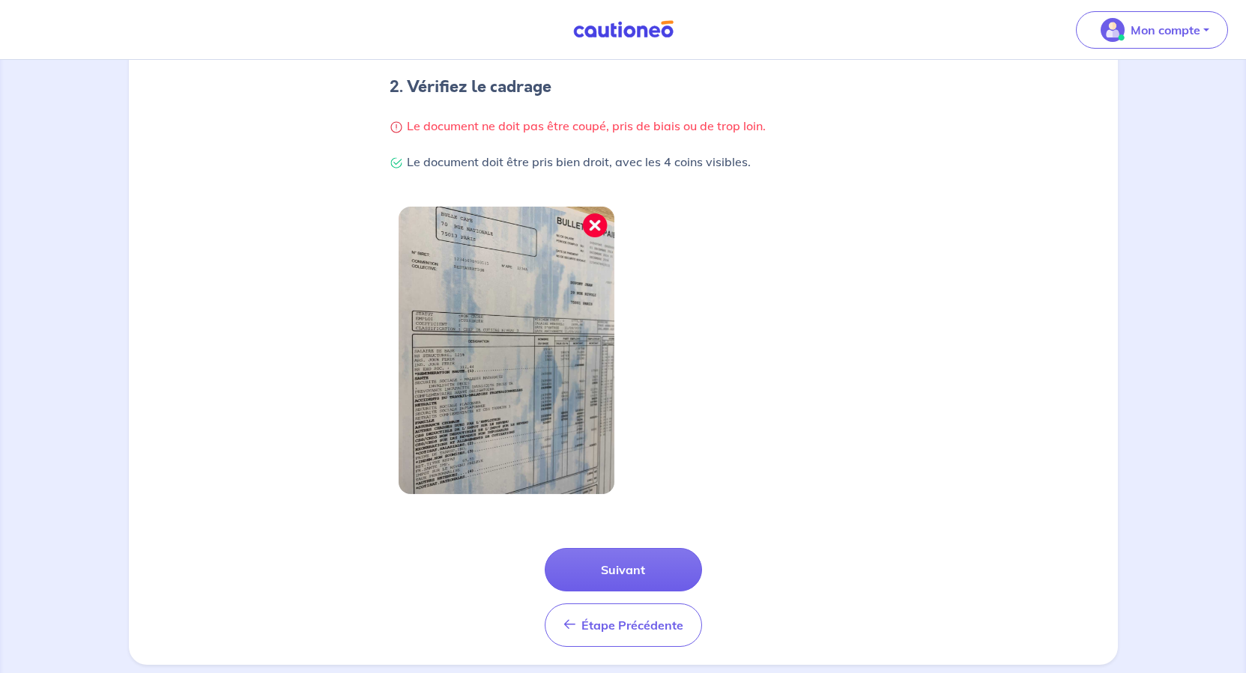
scroll to position [497, 0]
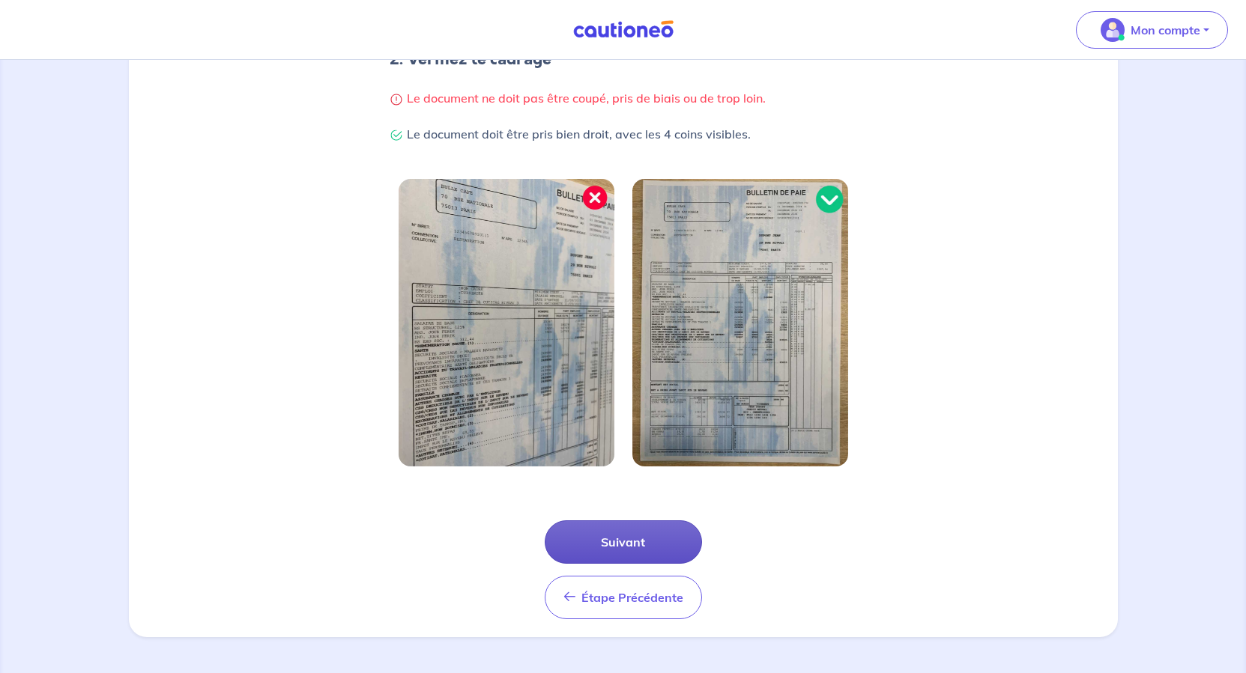
click at [644, 521] on button "Suivant" at bounding box center [623, 542] width 157 height 43
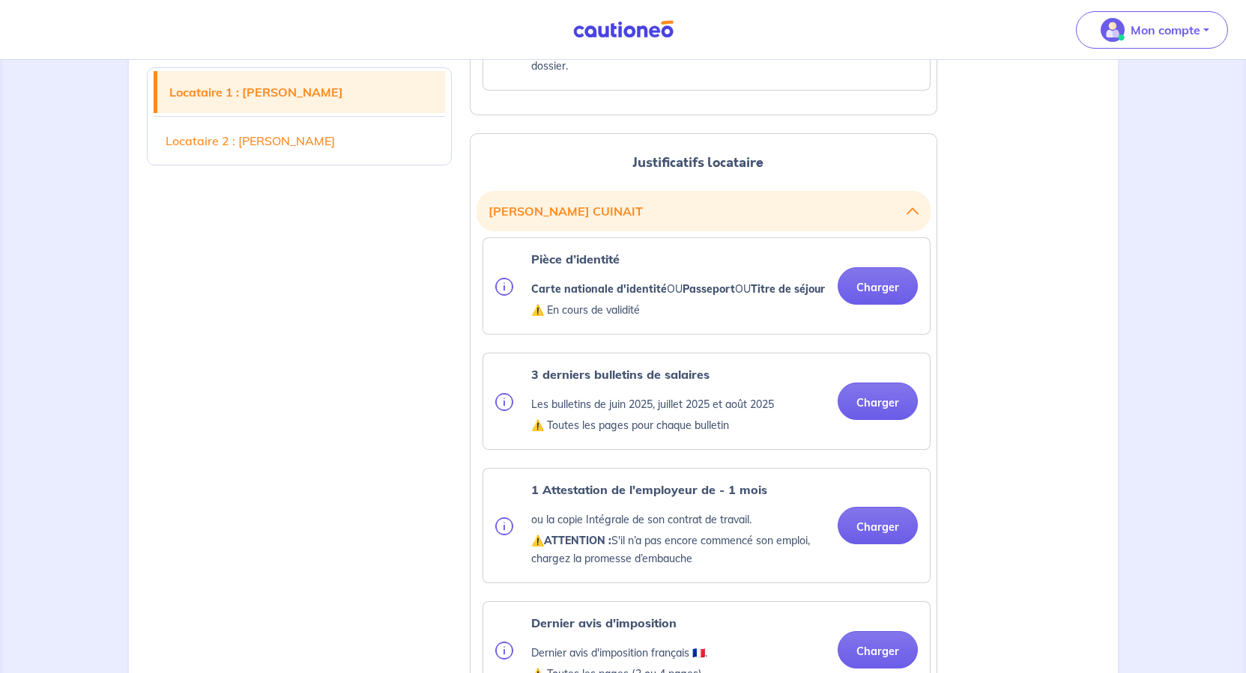
scroll to position [1573, 0]
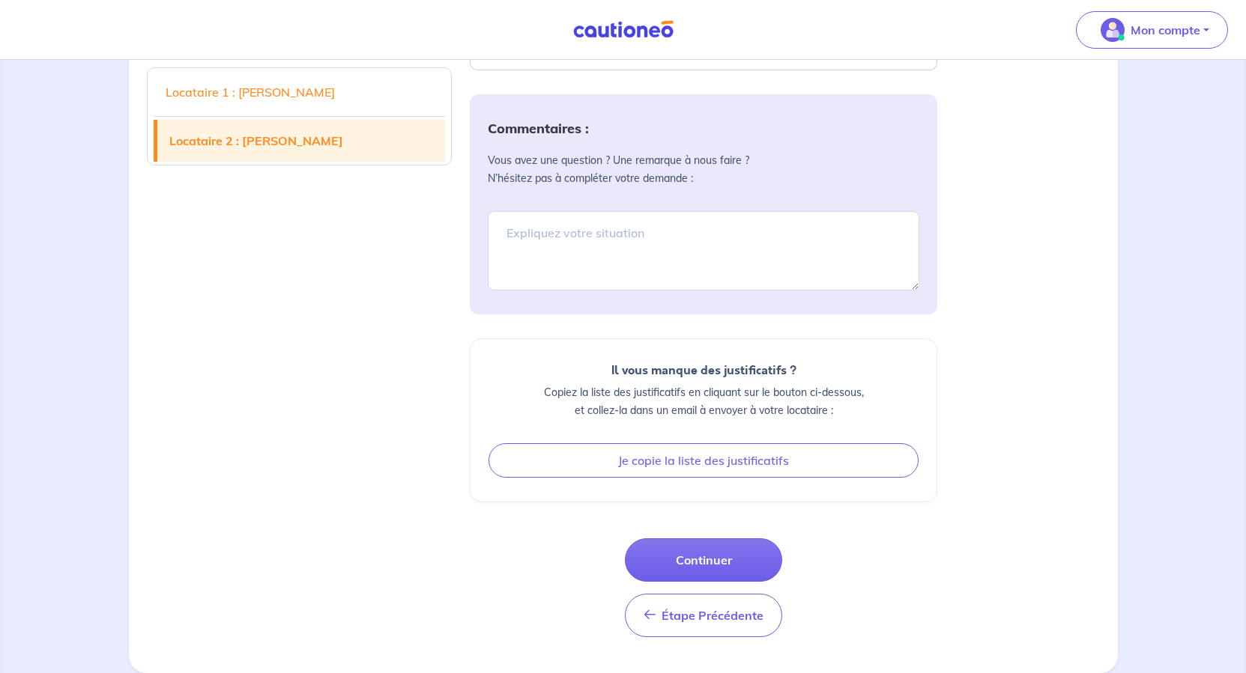
scroll to position [3446, 0]
click at [643, 291] on textarea at bounding box center [704, 250] width 432 height 79
click at [598, 291] on textarea at bounding box center [704, 250] width 432 height 79
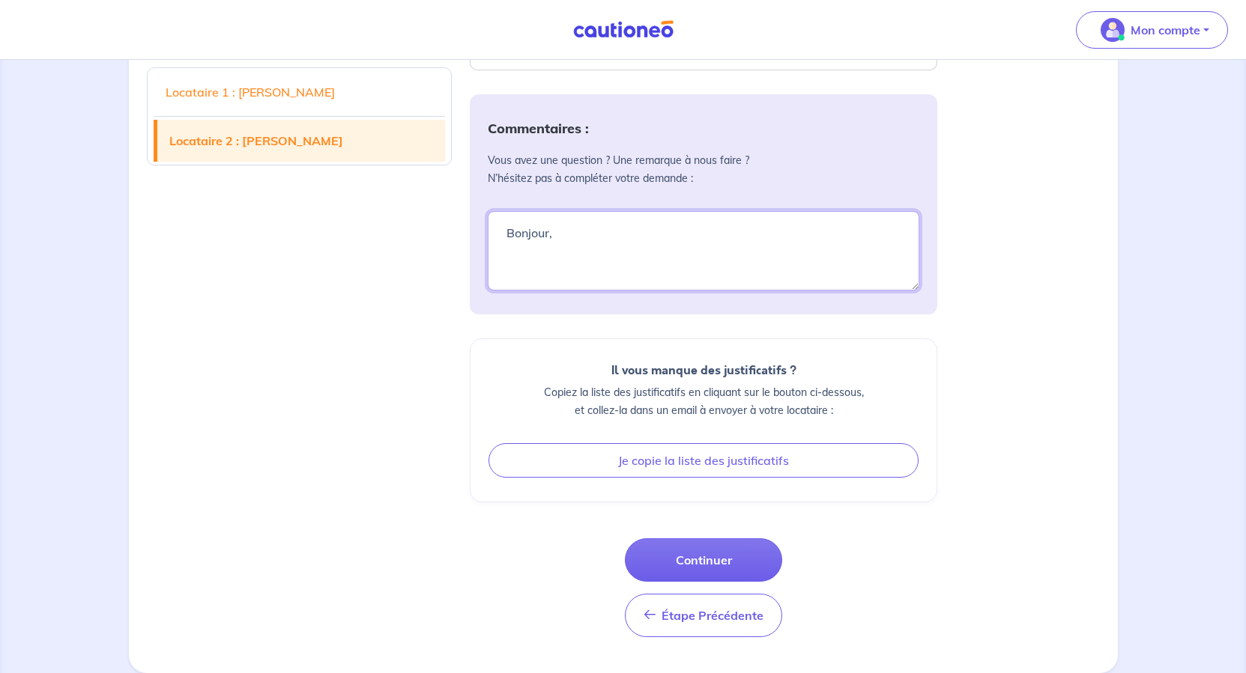
paste textarea "Je me permets de vous renvoyer le bulletin de paie de septembre de [PERSON_NAME…"
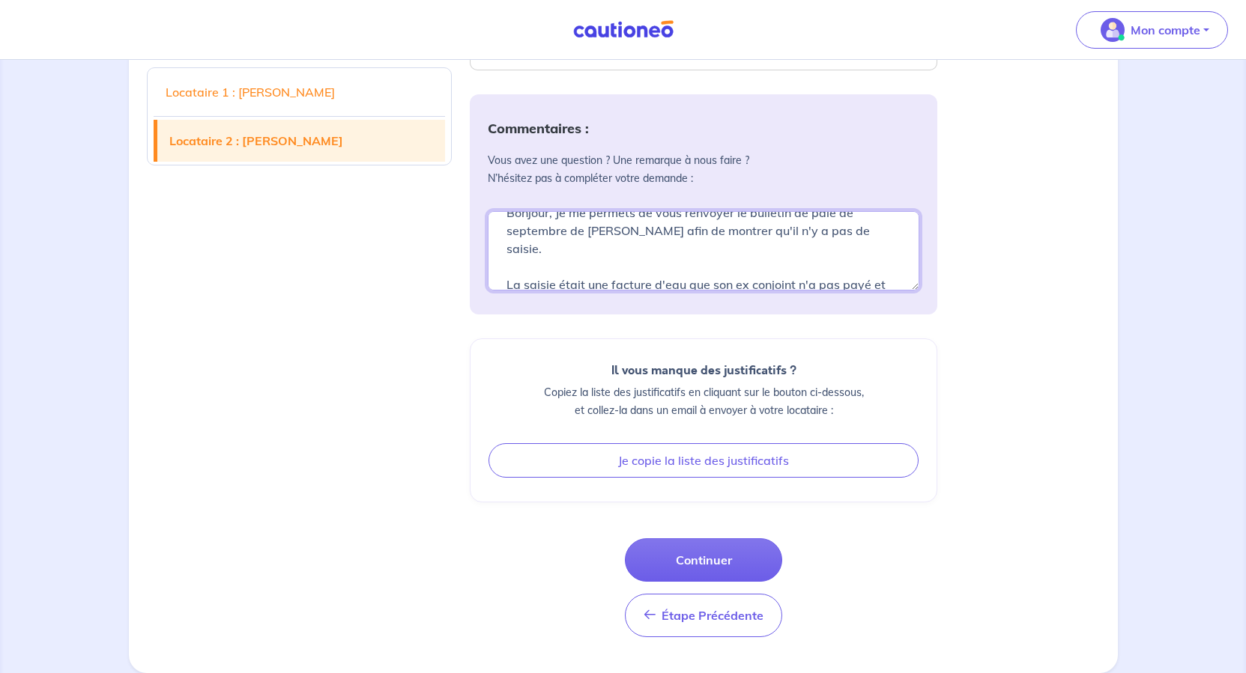
scroll to position [0, 0]
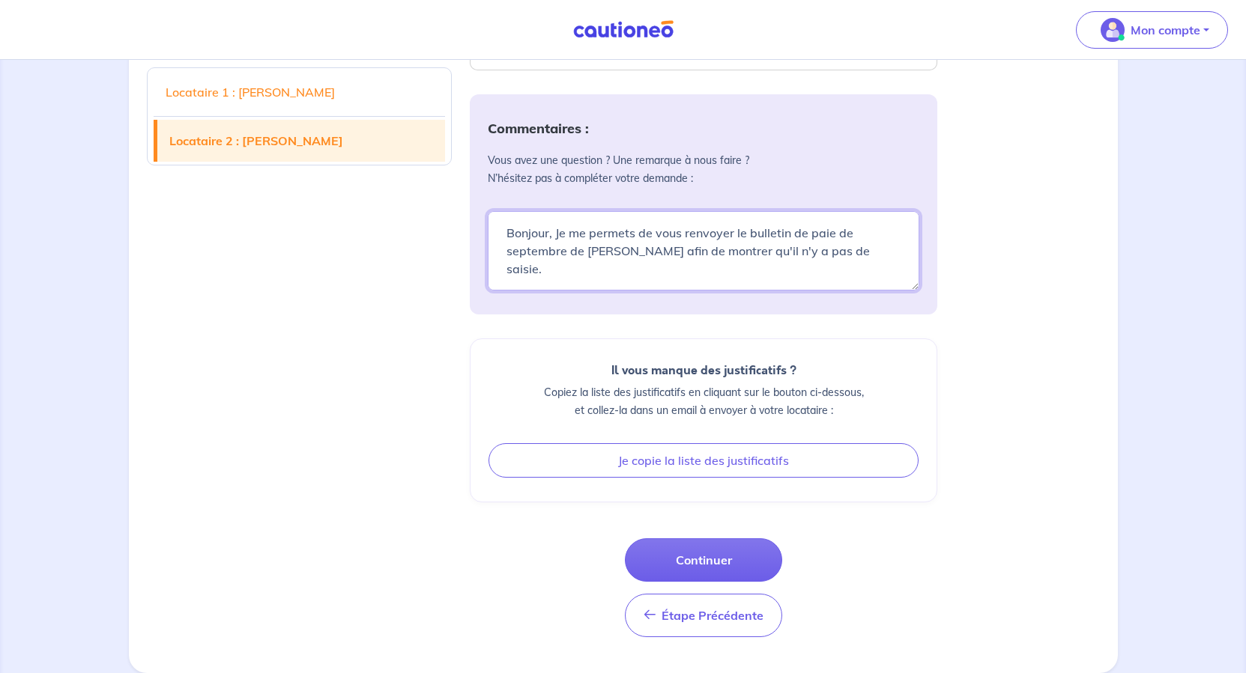
click at [581, 291] on textarea "Bonjour," at bounding box center [704, 250] width 432 height 79
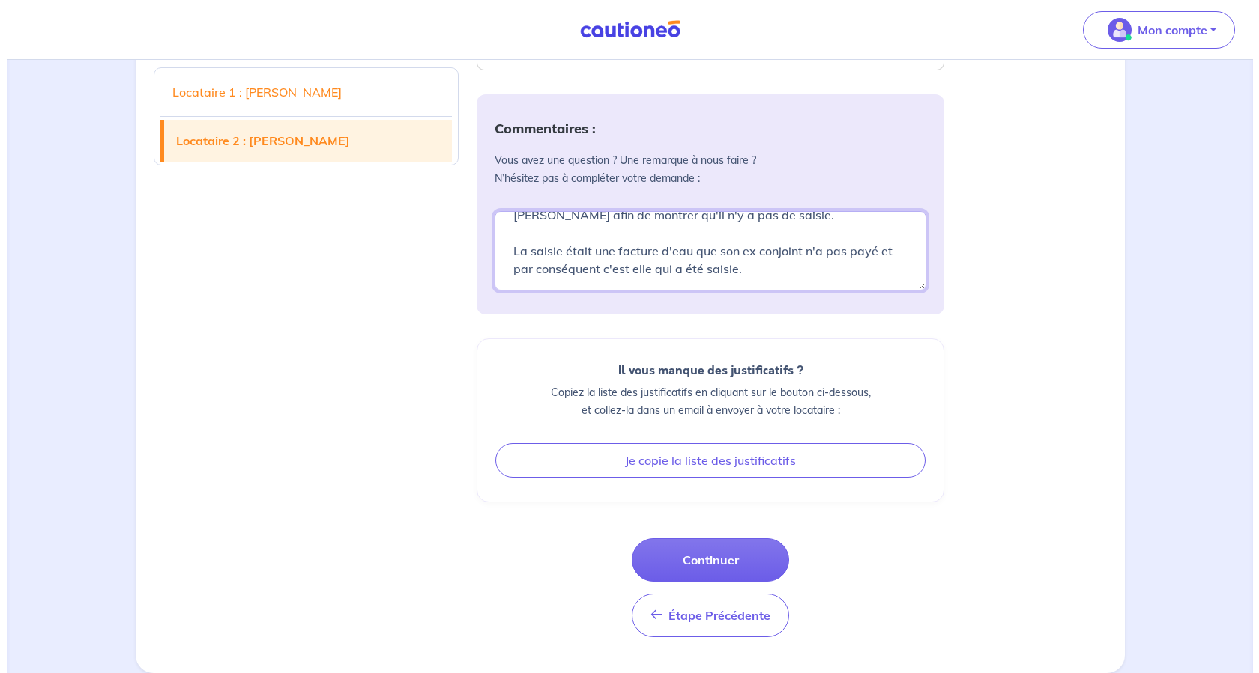
scroll to position [4062, 0]
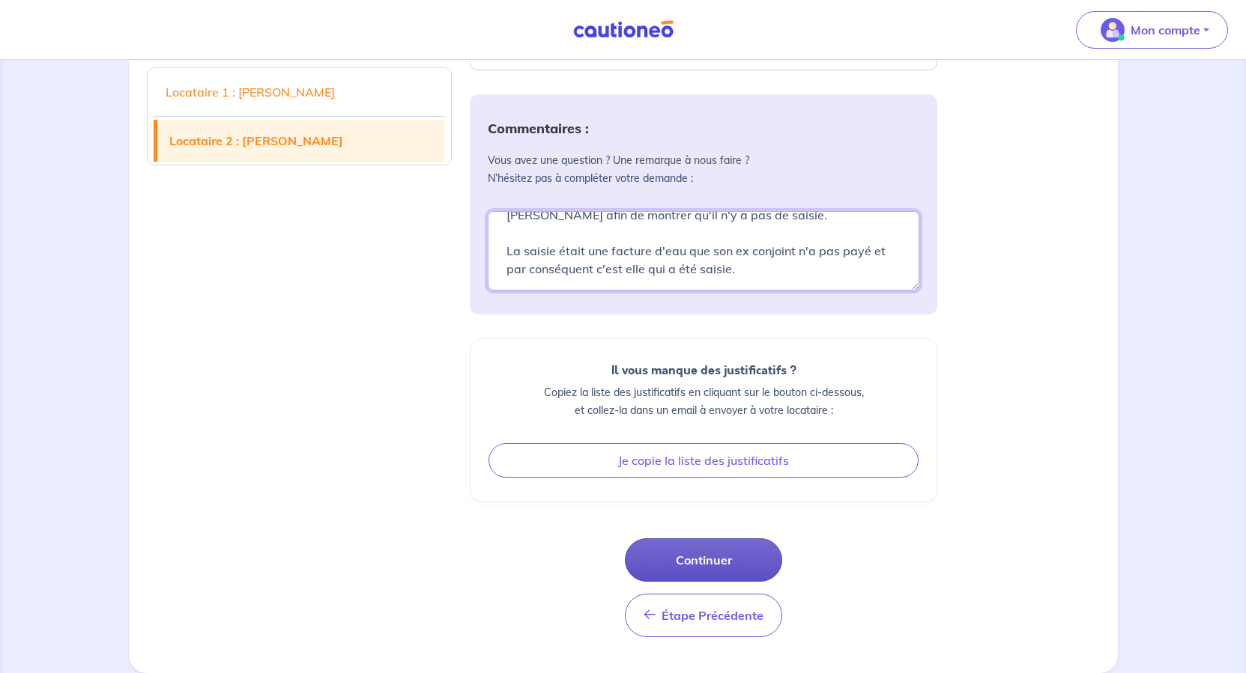
type textarea "Bonjour, Je me permets de vous renvoyer le bulletin de paie de septembre de [PE…"
click at [726, 539] on button "Continuer" at bounding box center [703, 560] width 157 height 43
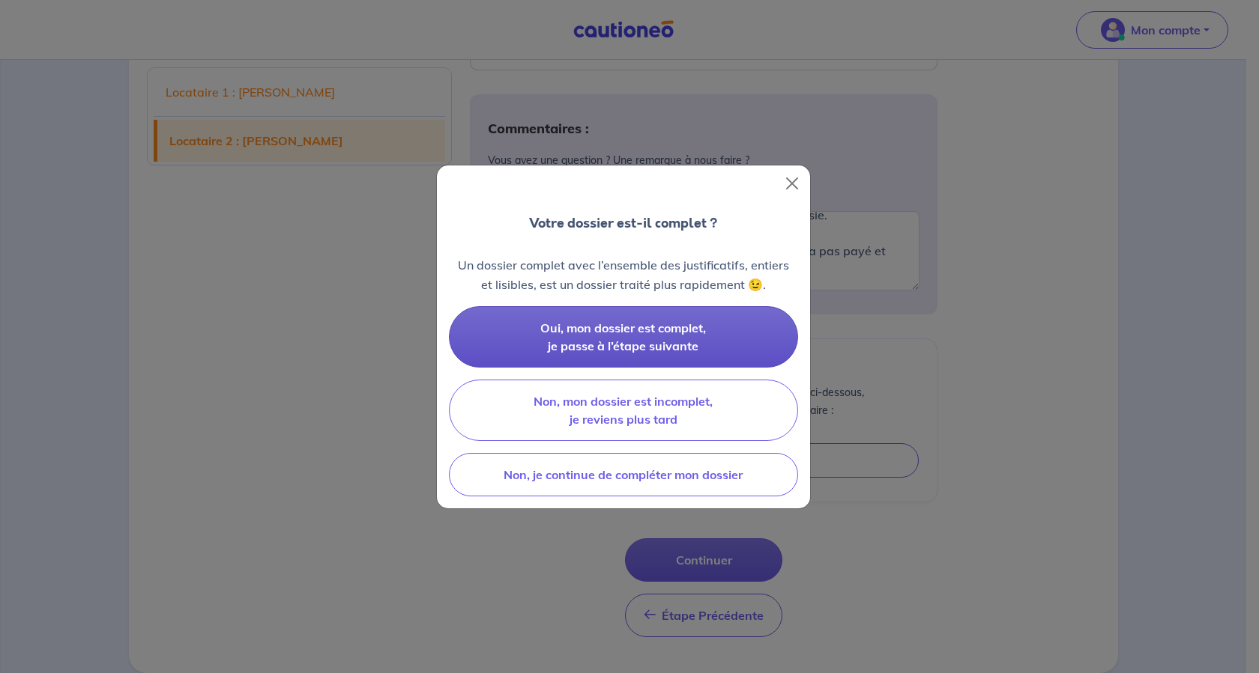
click at [626, 348] on button "Oui, mon dossier est complet, je passe à l’étape suivante" at bounding box center [623, 336] width 349 height 61
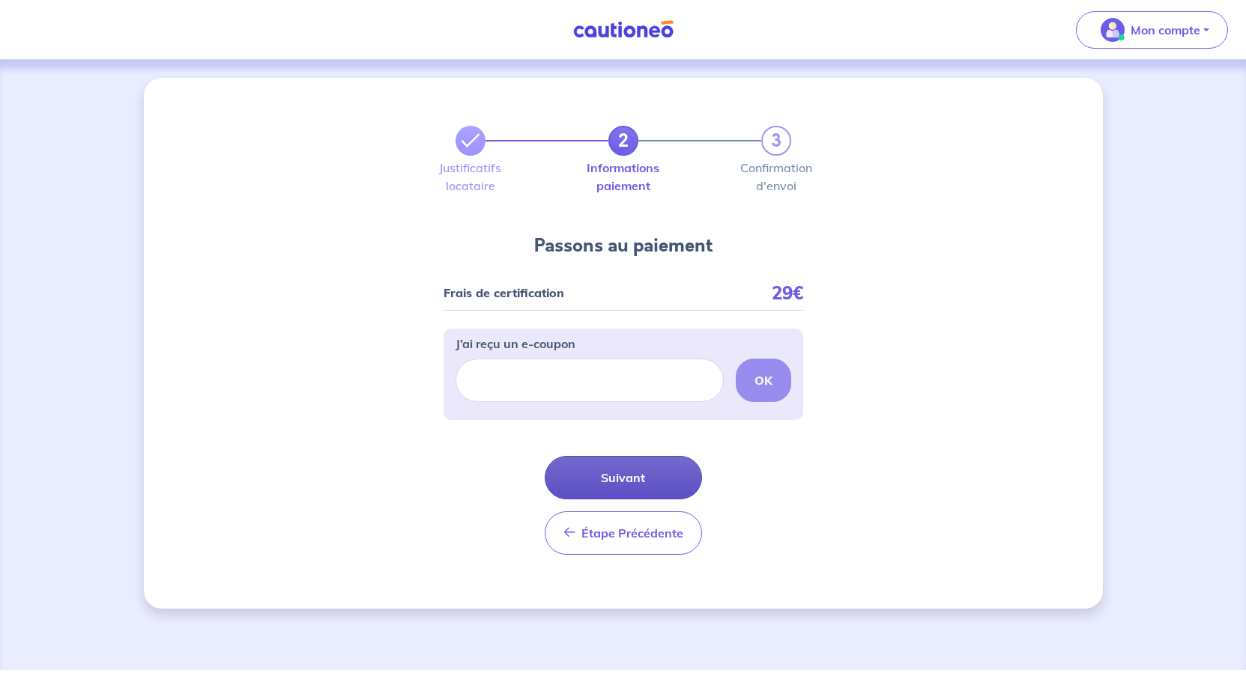
click at [607, 500] on button "Suivant" at bounding box center [623, 477] width 157 height 43
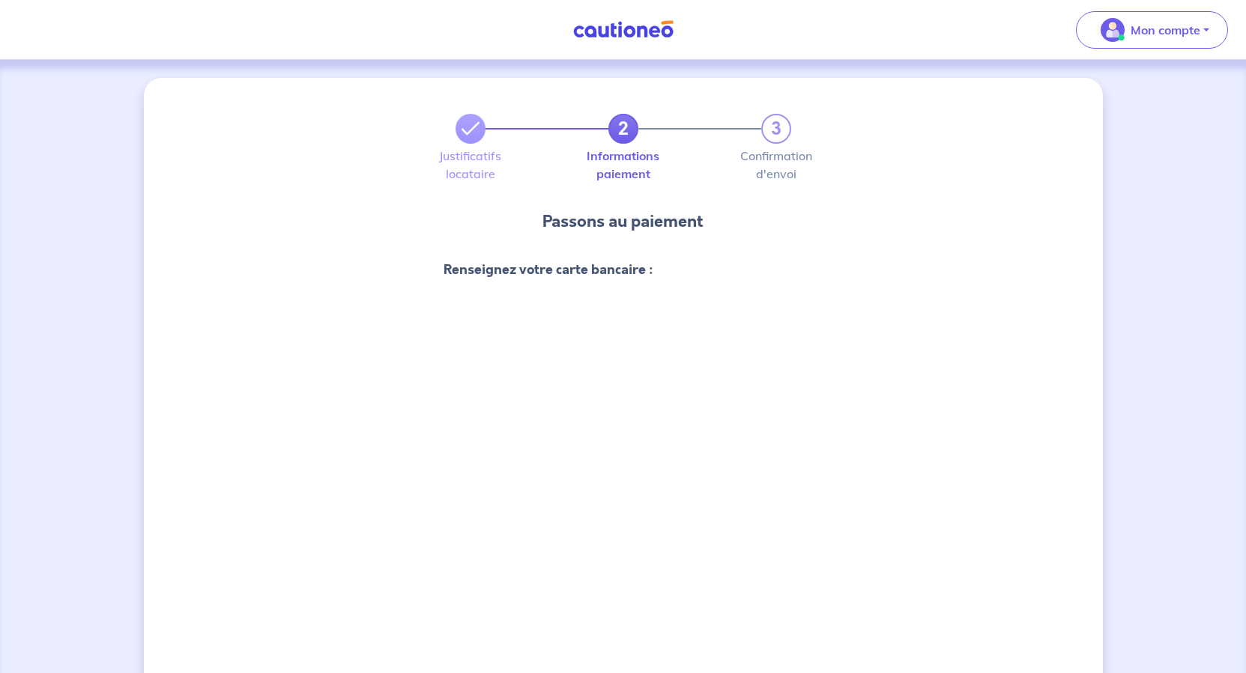
scroll to position [300, 0]
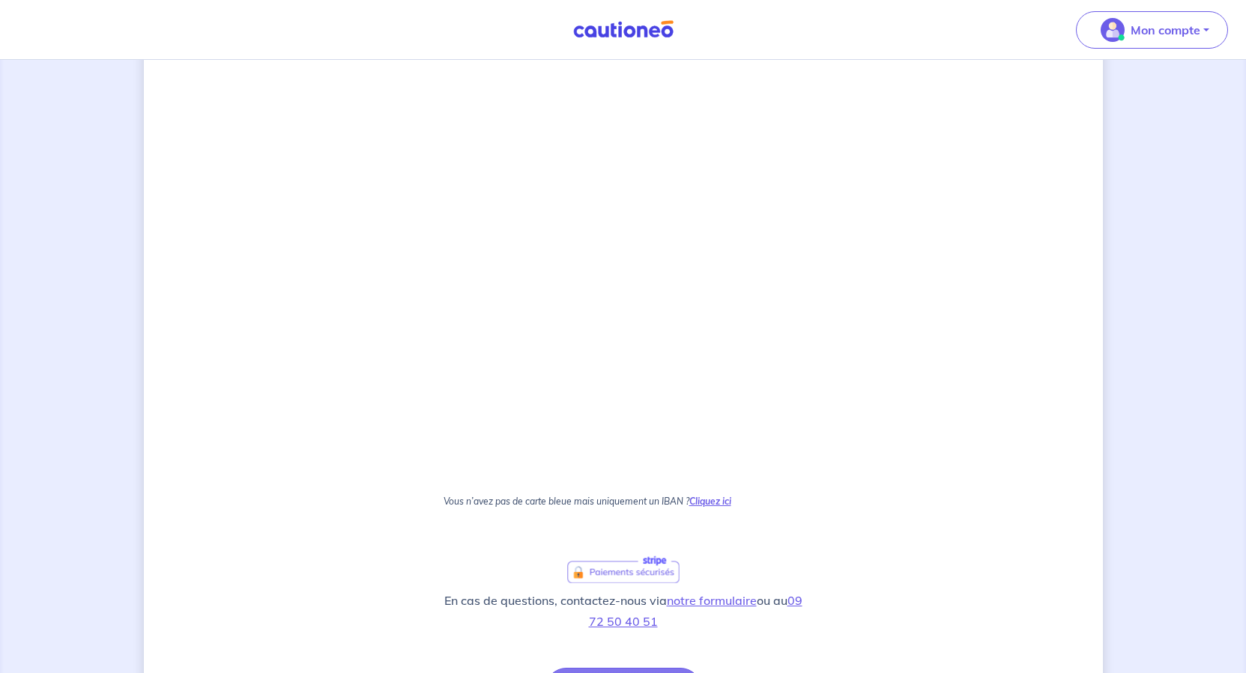
click at [731, 507] on strong "Cliquez ici" at bounding box center [710, 501] width 42 height 11
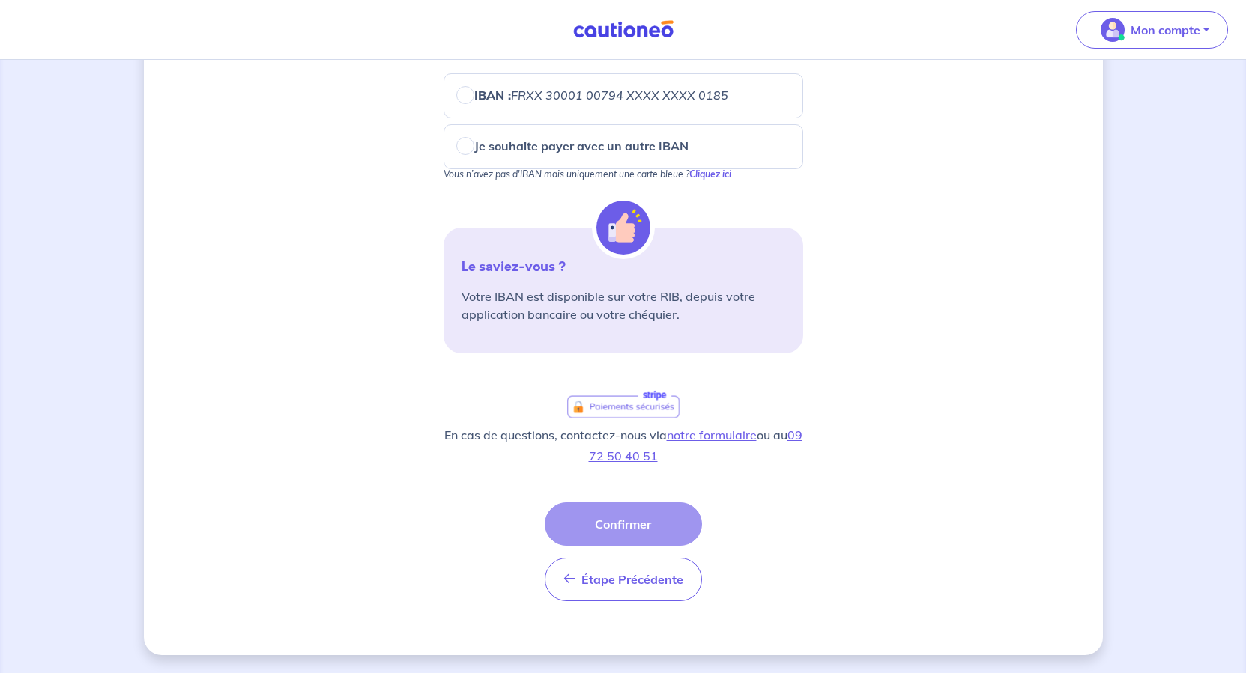
scroll to position [75, 0]
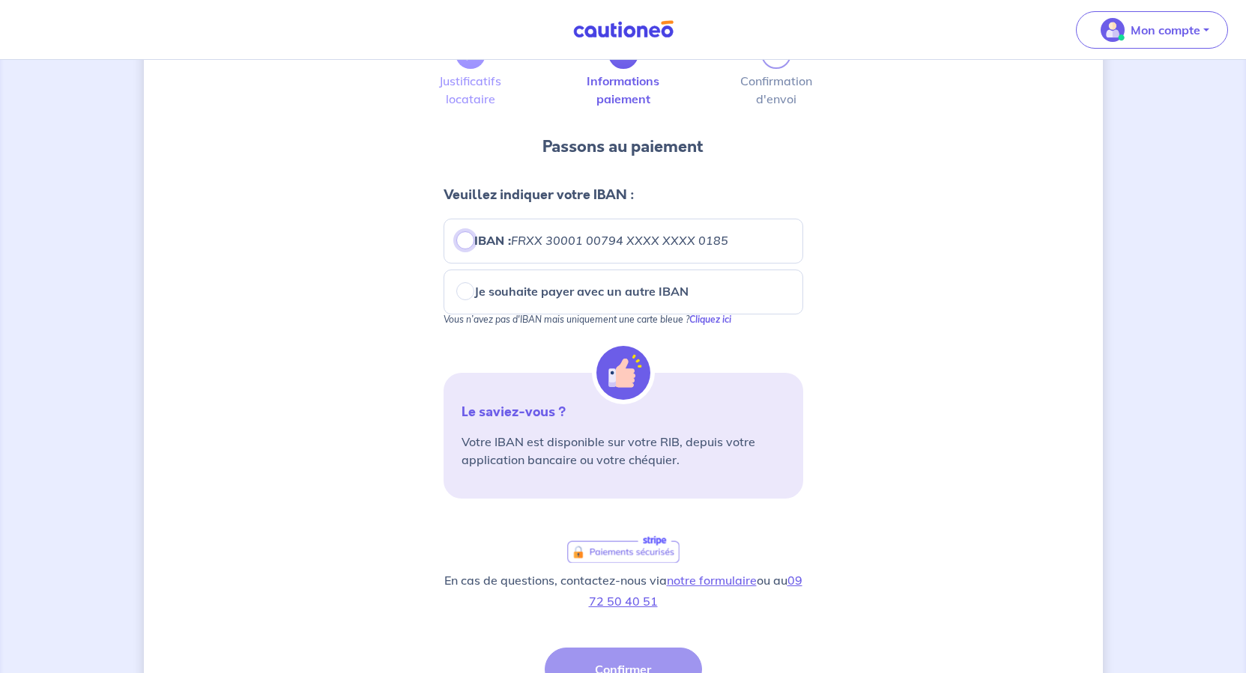
click at [456, 249] on input "IBAN : FRXX [FINANCIAL_ID] XXXX XXXX 0185" at bounding box center [465, 240] width 18 height 18
radio input "true"
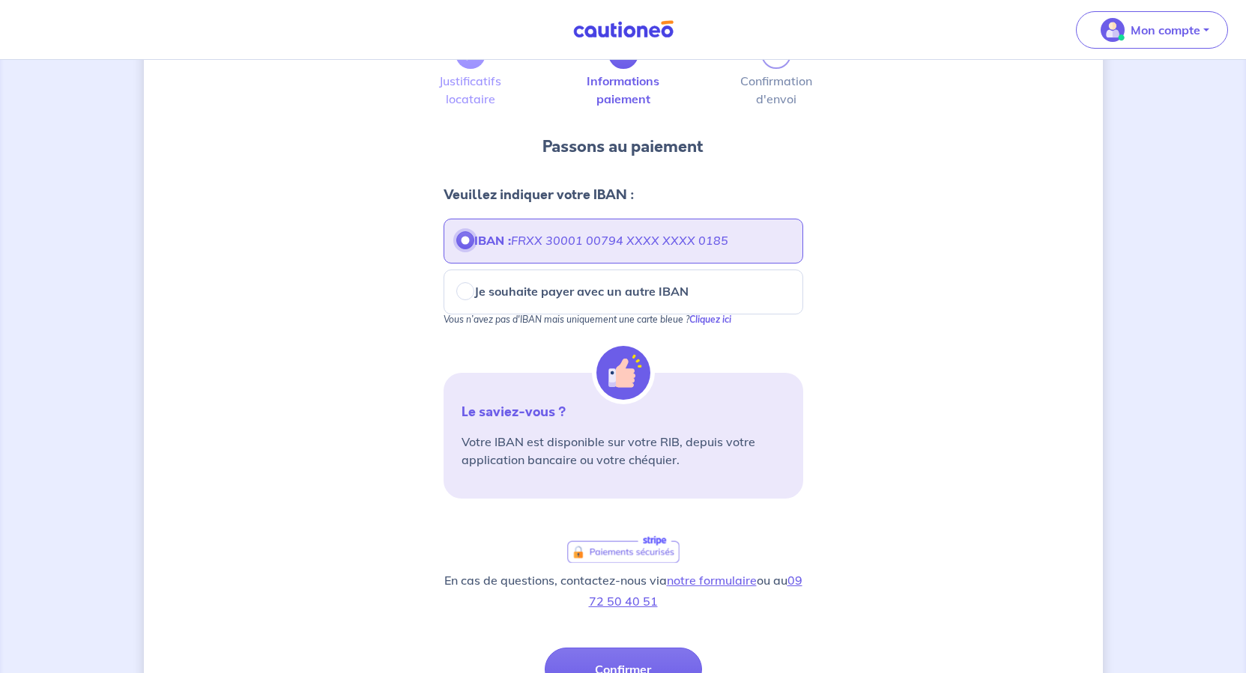
scroll to position [375, 0]
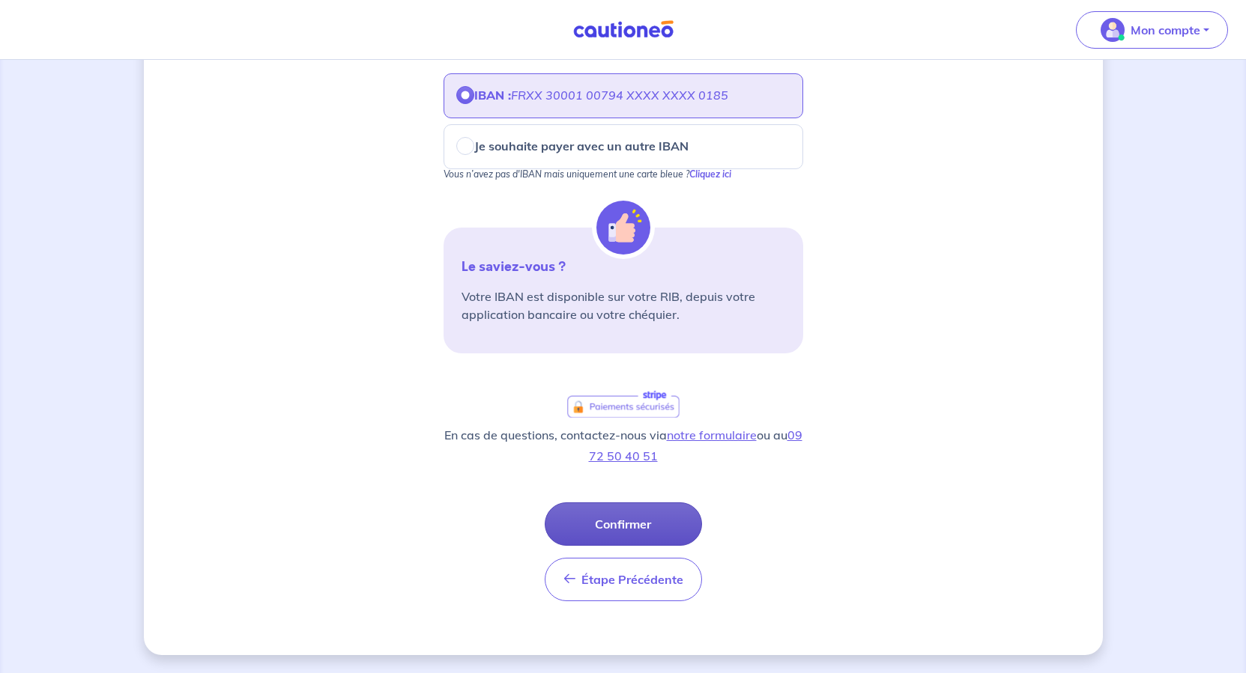
click at [645, 537] on button "Confirmer" at bounding box center [623, 524] width 157 height 43
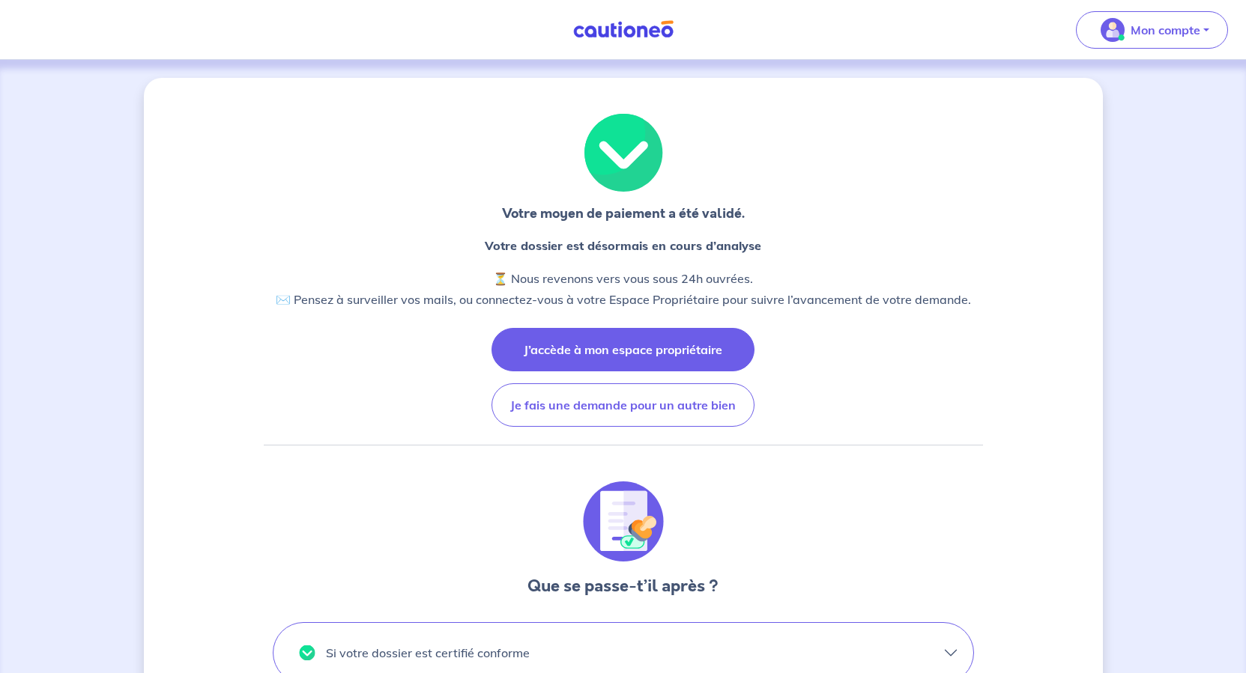
click at [636, 372] on button "J’accède à mon espace propriétaire" at bounding box center [622, 349] width 263 height 43
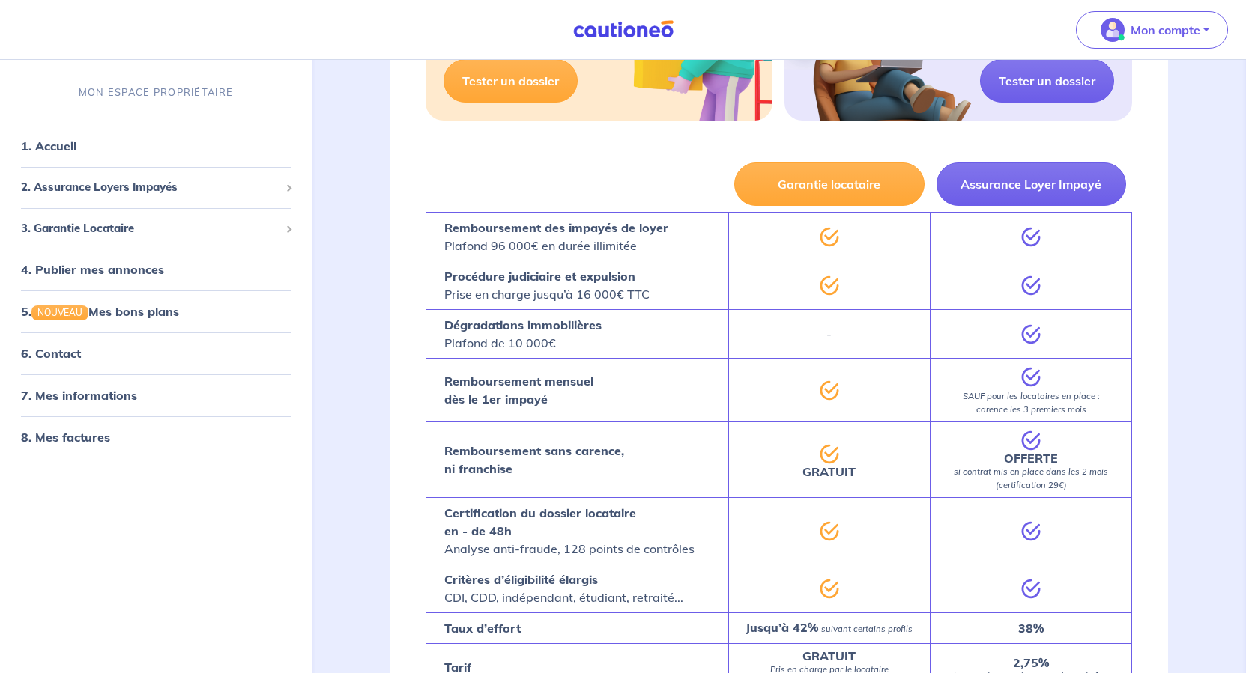
scroll to position [2772, 0]
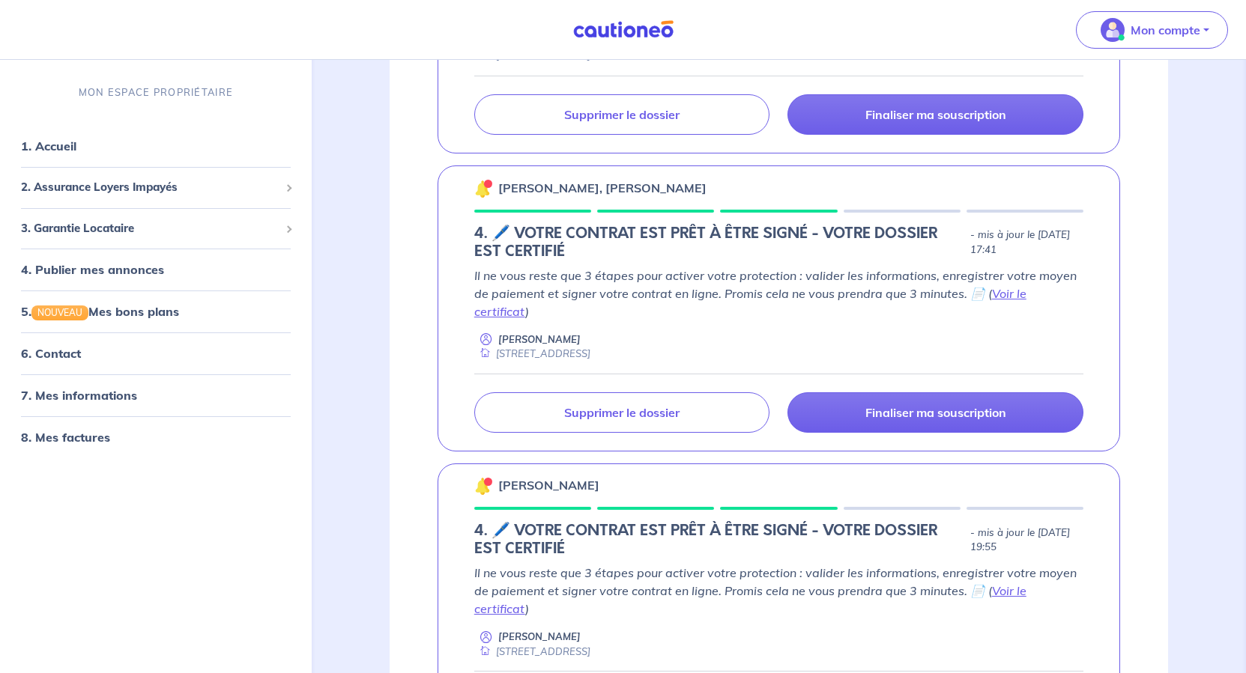
scroll to position [2922, 0]
